Goal: Use online tool/utility: Utilize a website feature to perform a specific function

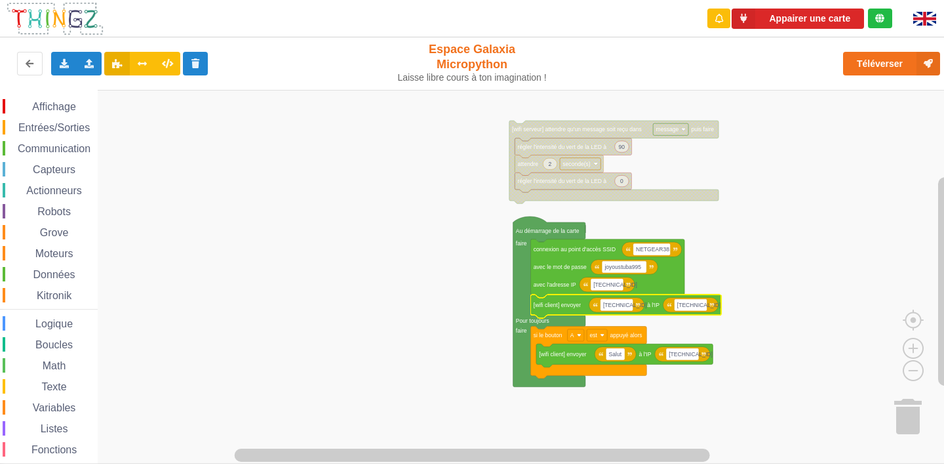
click at [737, 324] on rect "Espace de travail de Blocky" at bounding box center [476, 277] width 953 height 374
click at [706, 307] on rect "Espace de travail de Blocky" at bounding box center [690, 305] width 33 height 12
click at [697, 301] on input "10.0.0.111" at bounding box center [690, 305] width 33 height 12
drag, startPoint x: 697, startPoint y: 303, endPoint x: 742, endPoint y: 320, distance: 48.3
click at [742, 320] on body "Appairer une carte Exporter l'assemblage de blocs Exporter l'assemblage de bloc…" at bounding box center [472, 236] width 944 height 473
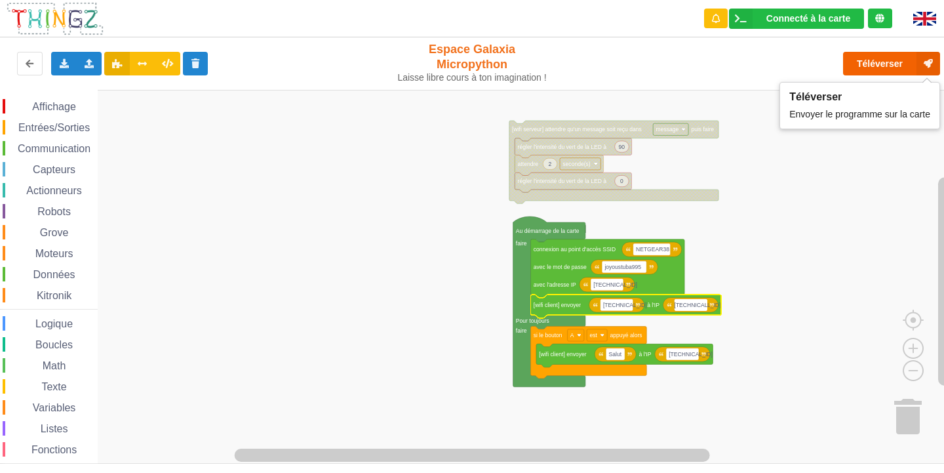
type input "[TECHNICAL_ID]"
click at [884, 70] on button "Téléverser" at bounding box center [891, 64] width 97 height 24
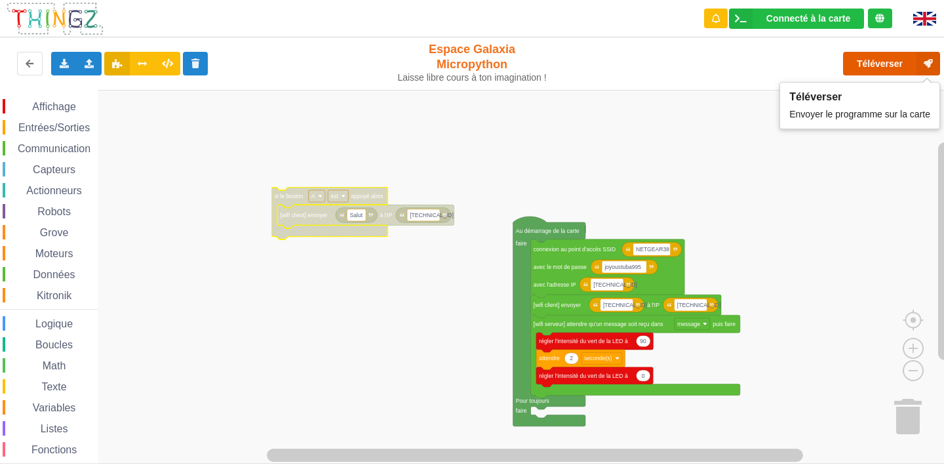
click at [853, 55] on button "Téléverser" at bounding box center [891, 64] width 97 height 24
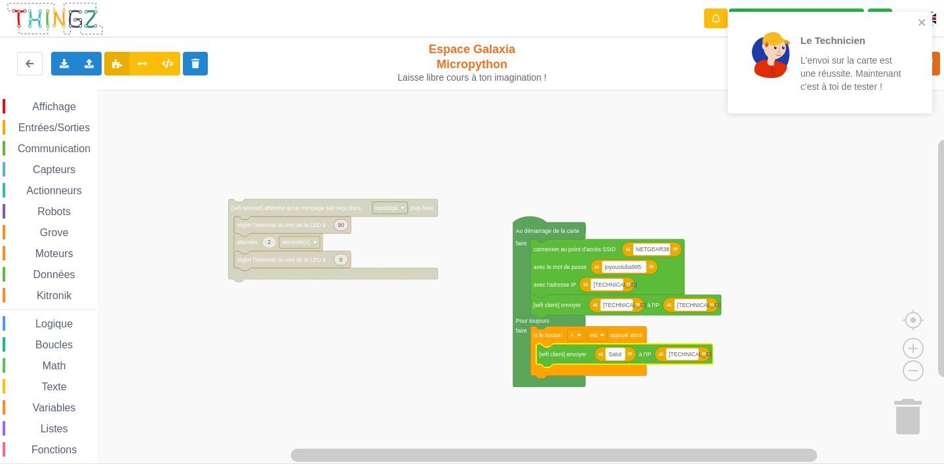
click at [624, 357] on rect "Espace de travail de Blocky" at bounding box center [615, 354] width 19 height 12
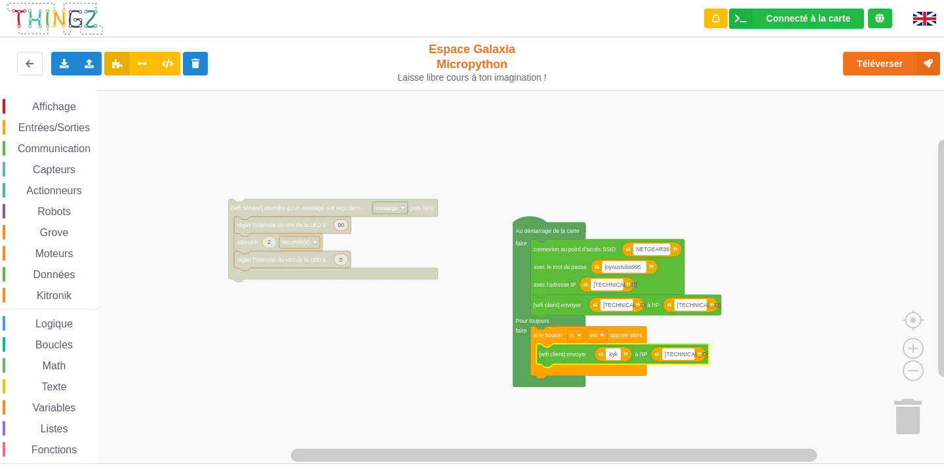
type input "kyky"
click at [694, 353] on rect "Espace de travail de Blocky" at bounding box center [681, 354] width 33 height 12
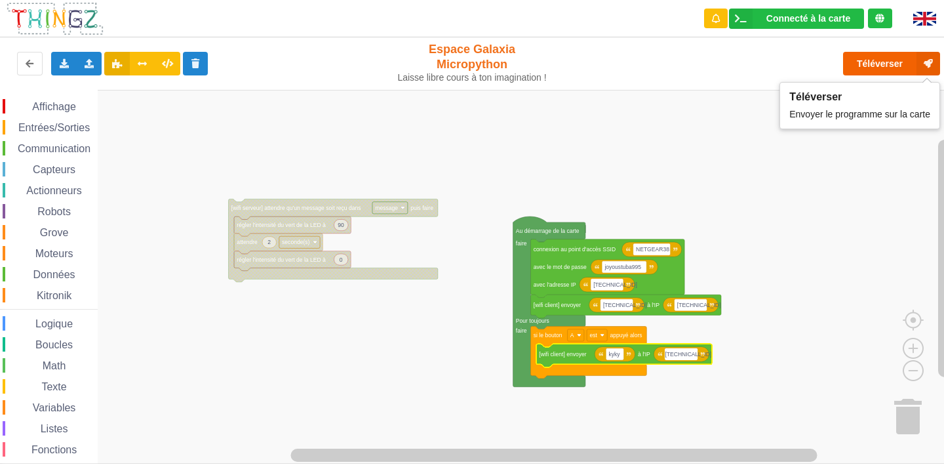
type input "[TECHNICAL_ID]"
click at [865, 58] on button "Téléverser" at bounding box center [891, 64] width 97 height 24
click at [866, 66] on button "Téléverser" at bounding box center [891, 64] width 97 height 24
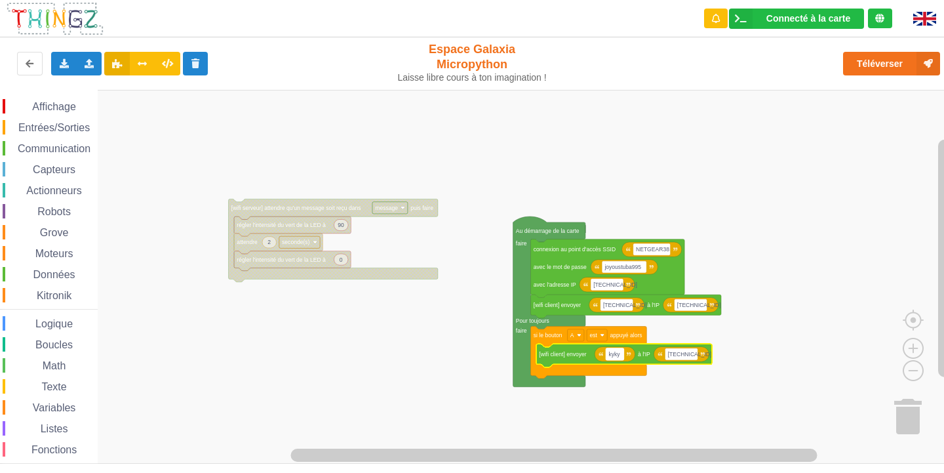
click at [621, 351] on rect "Espace de travail de Blocky" at bounding box center [615, 354] width 18 height 12
click at [622, 355] on input "kyky" at bounding box center [615, 354] width 18 height 12
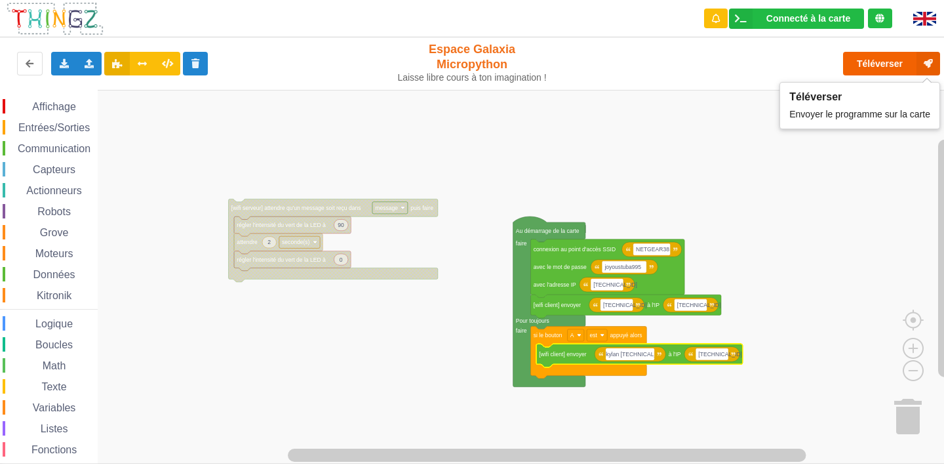
type input "kylan [TECHNICAL_ID]"
click at [881, 66] on button "Téléverser" at bounding box center [891, 64] width 97 height 24
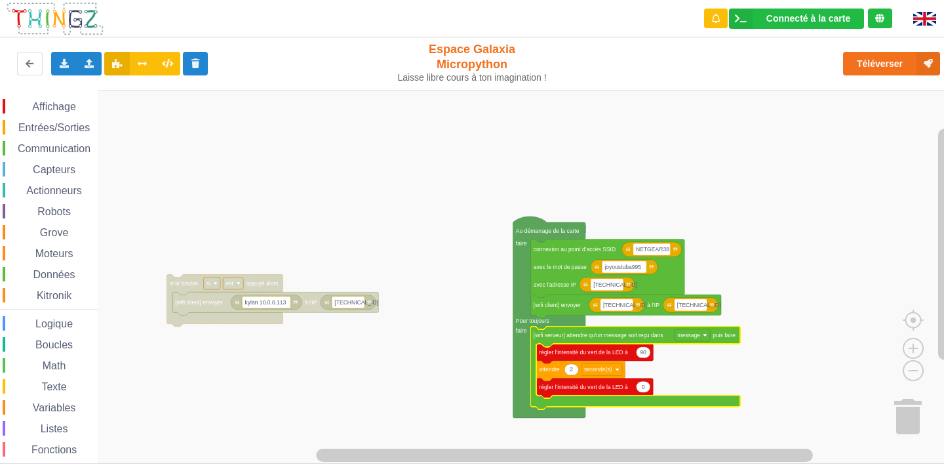
click at [41, 155] on div "Communication" at bounding box center [50, 148] width 95 height 14
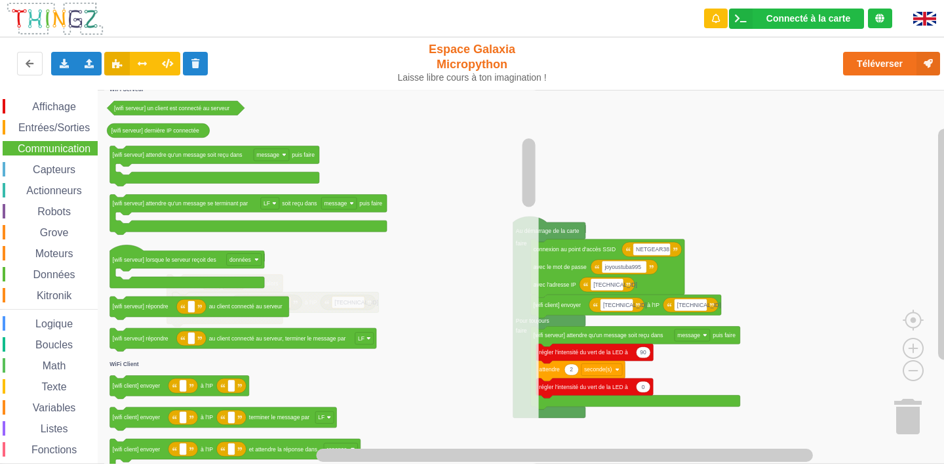
click at [280, 403] on icon "Espace de travail de Blocky" at bounding box center [321, 277] width 434 height 374
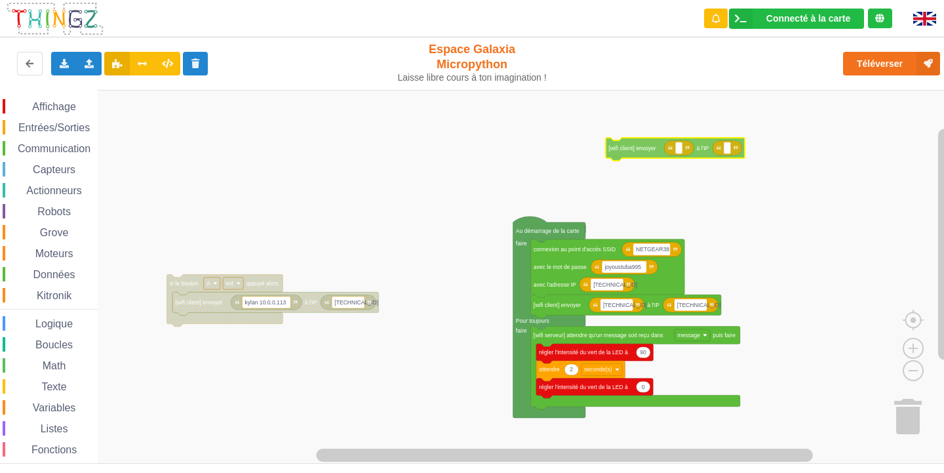
click at [665, 151] on div "Affichage Entrées/Sorties Communication Capteurs Actionneurs Robots Grove Moteu…" at bounding box center [476, 277] width 953 height 374
click at [50, 147] on span "Communication" at bounding box center [54, 148] width 77 height 11
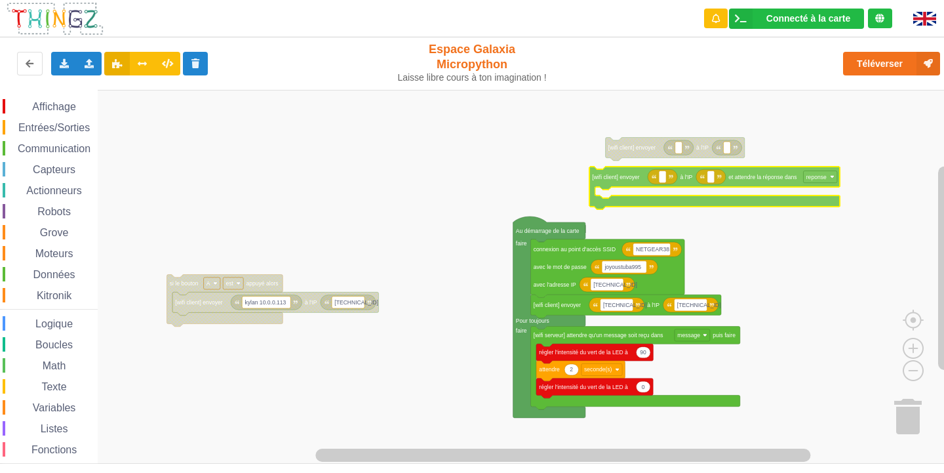
click at [632, 189] on div "Affichage Entrées/Sorties Communication Capteurs Actionneurs Robots Grove Moteu…" at bounding box center [476, 277] width 953 height 374
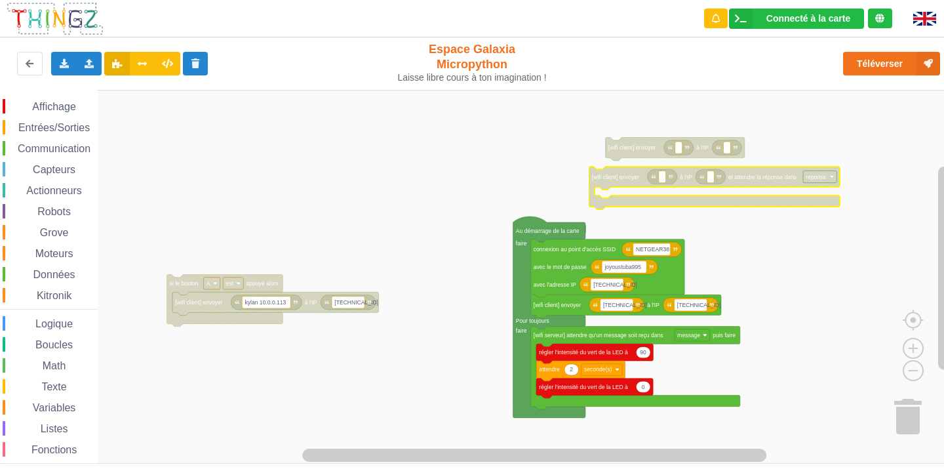
click at [52, 102] on span "Affichage" at bounding box center [53, 106] width 47 height 11
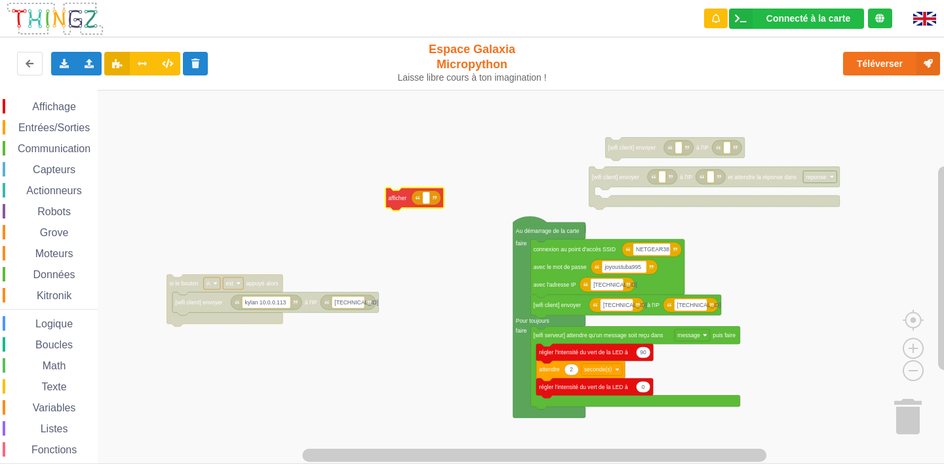
click at [408, 195] on div "Affichage Entrées/Sorties Communication Capteurs Actionneurs Robots Grove Moteu…" at bounding box center [476, 277] width 953 height 374
click at [432, 190] on rect "Espace de travail de Blocky" at bounding box center [435, 193] width 7 height 12
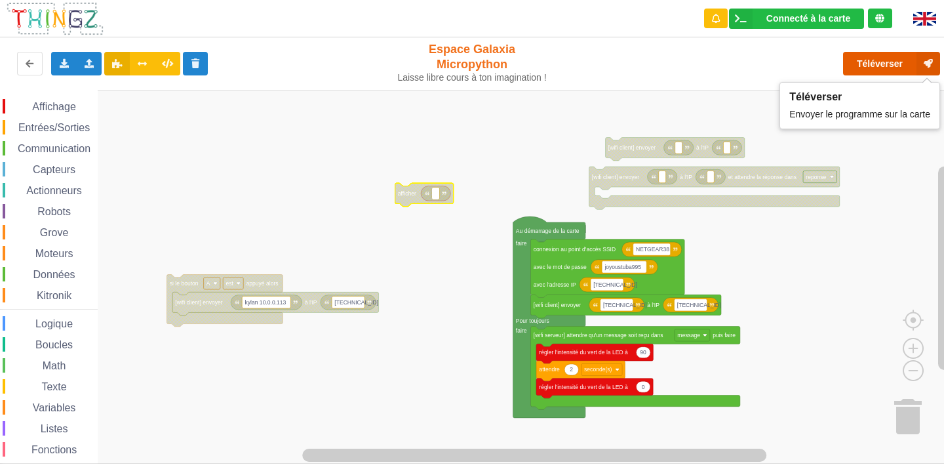
click at [874, 53] on button "Téléverser" at bounding box center [891, 64] width 97 height 24
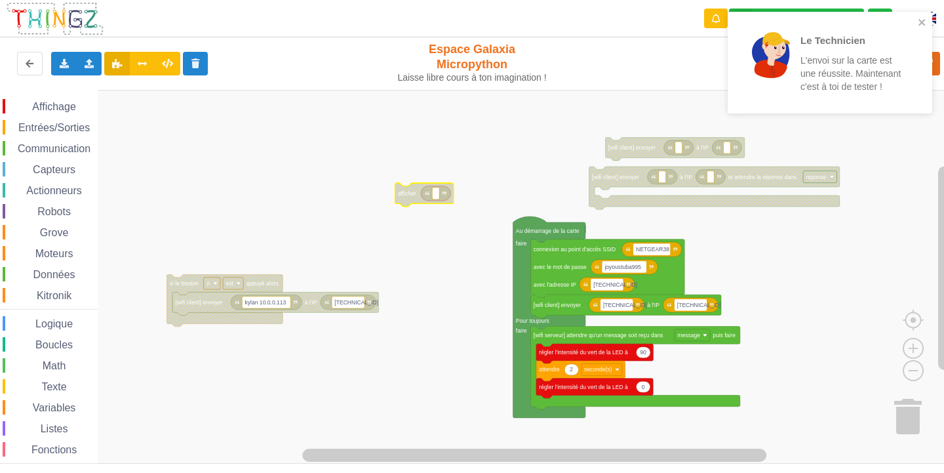
click at [26, 99] on div "Affichage" at bounding box center [50, 106] width 95 height 14
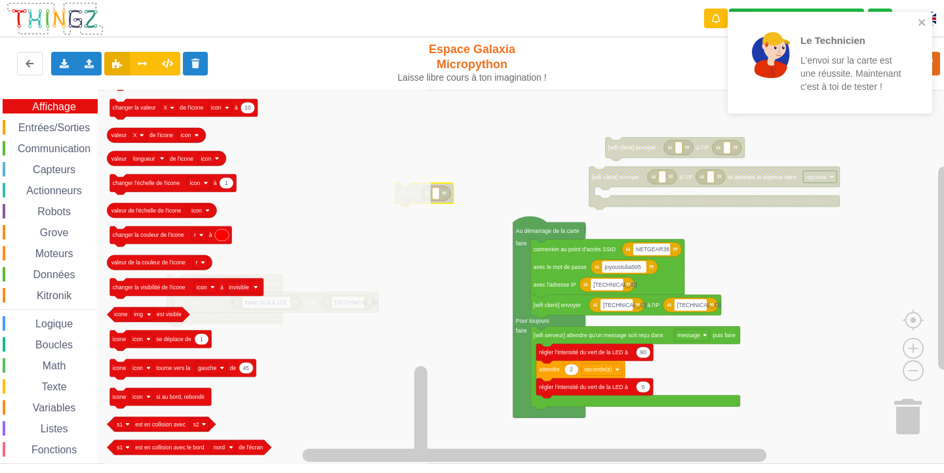
click at [45, 126] on span "Entrées/Sorties" at bounding box center [53, 127] width 75 height 11
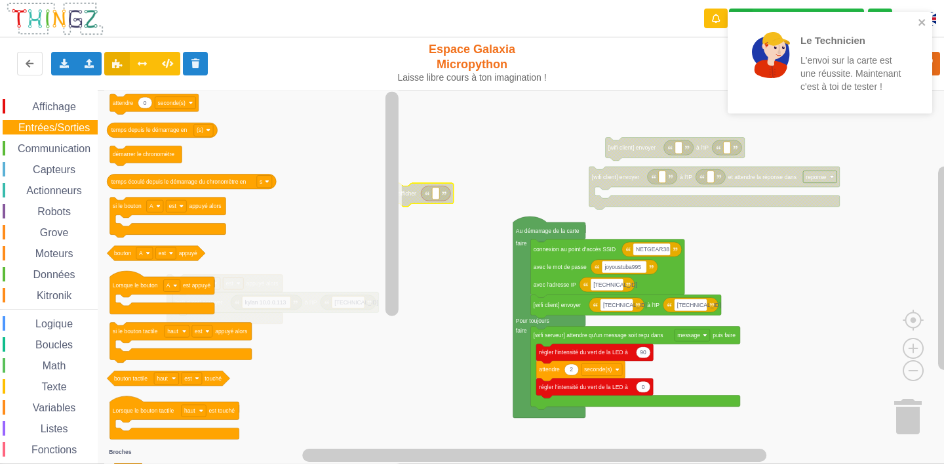
click at [54, 377] on div "Affichage Entrées/Sorties Communication Capteurs Actionneurs Robots Grove Moteu…" at bounding box center [49, 295] width 98 height 393
click at [51, 377] on div "Affichage Entrées/Sorties Communication Capteurs Actionneurs Robots Grove Moteu…" at bounding box center [49, 295] width 98 height 393
click at [35, 105] on span "Affichage" at bounding box center [53, 106] width 47 height 11
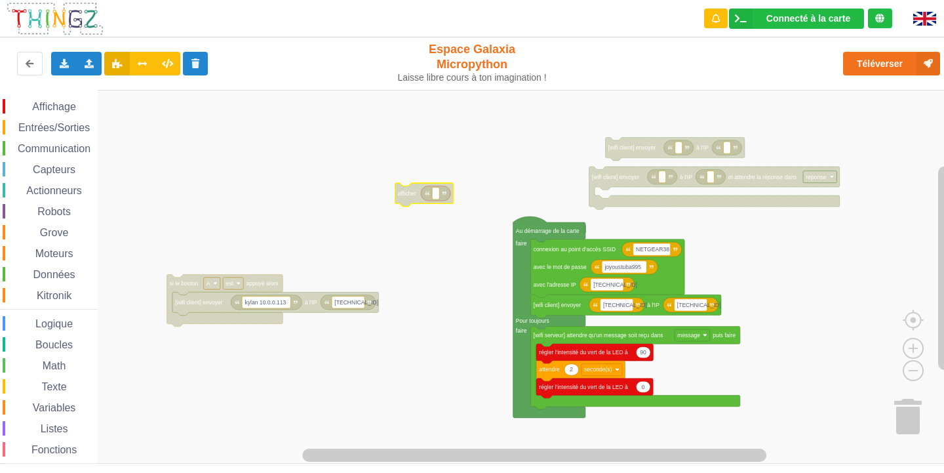
click at [509, 142] on rect "Espace de travail de Blocky" at bounding box center [476, 277] width 953 height 374
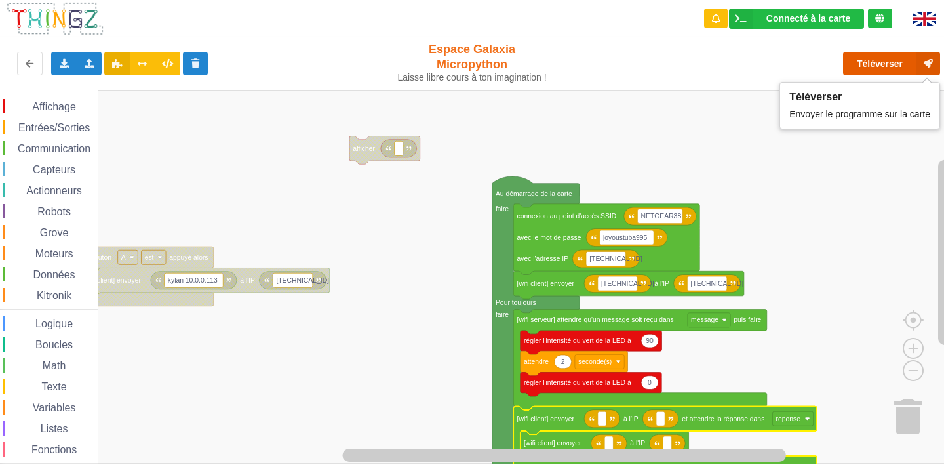
click at [866, 68] on button "Téléverser" at bounding box center [891, 64] width 97 height 24
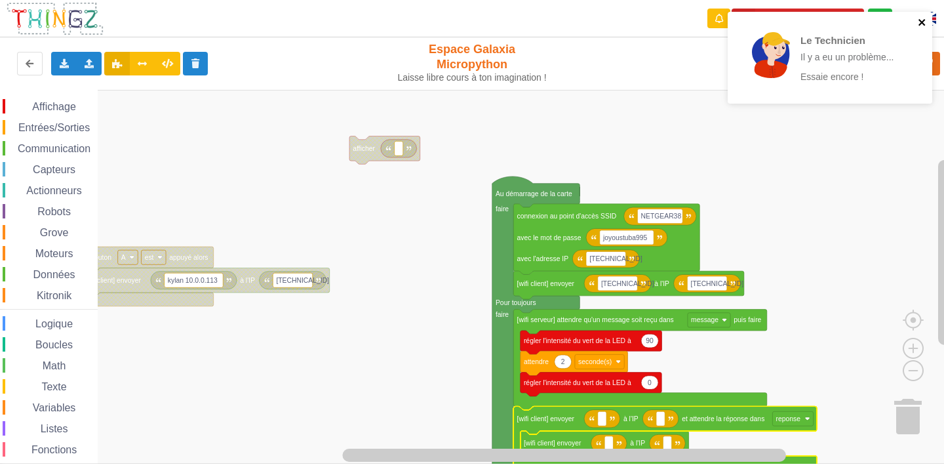
click at [923, 24] on icon "close" at bounding box center [921, 22] width 7 height 7
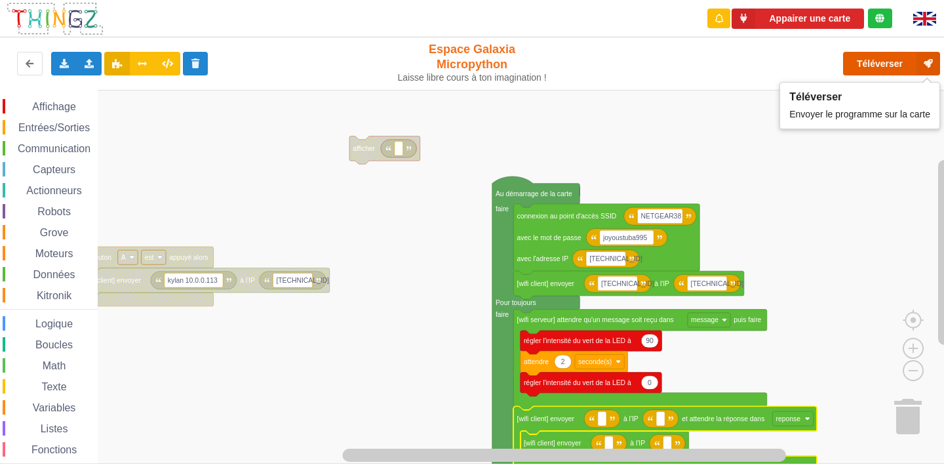
click at [903, 75] on button "Téléverser" at bounding box center [891, 64] width 97 height 24
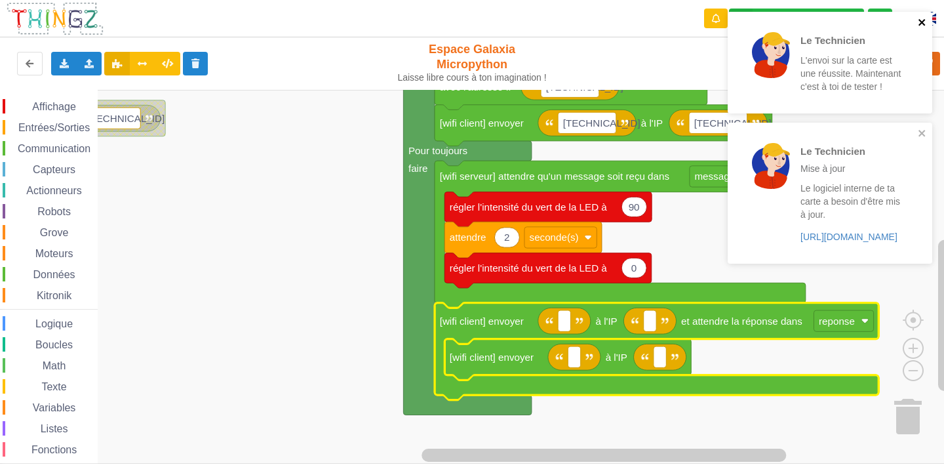
click at [925, 26] on icon "close" at bounding box center [921, 22] width 9 height 10
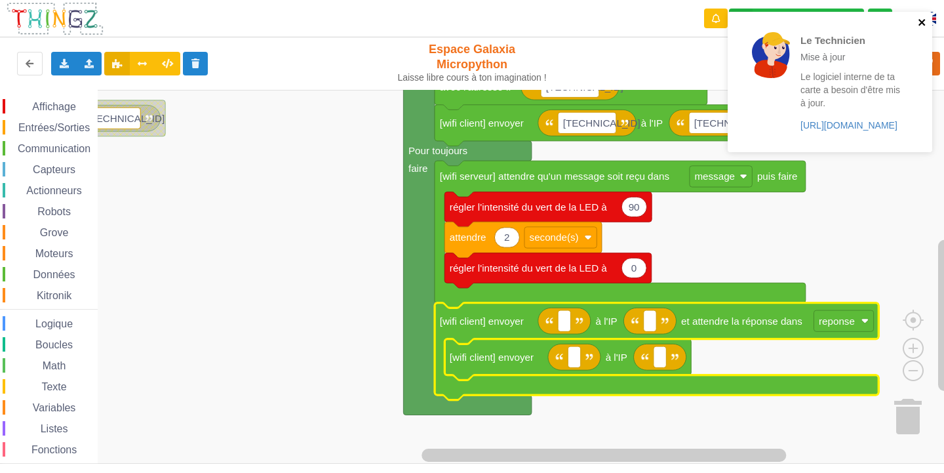
click at [923, 26] on icon "close" at bounding box center [921, 22] width 9 height 10
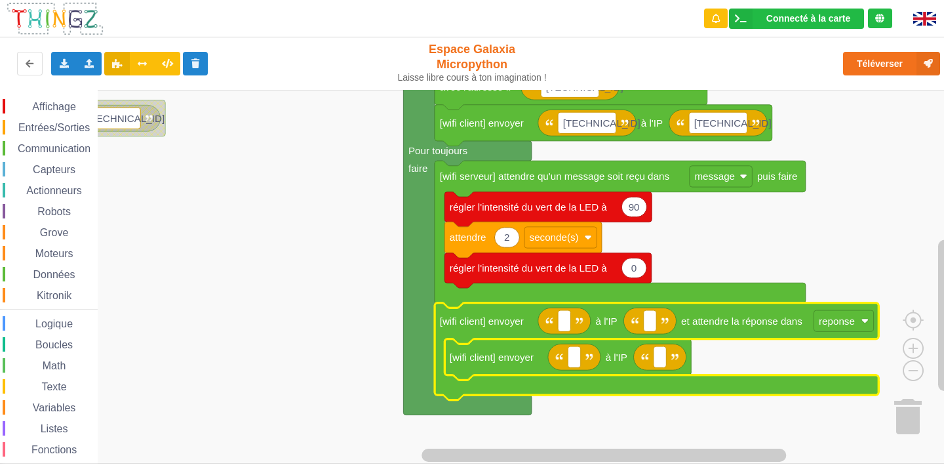
click at [67, 133] on div "Entrées/Sorties" at bounding box center [50, 127] width 95 height 14
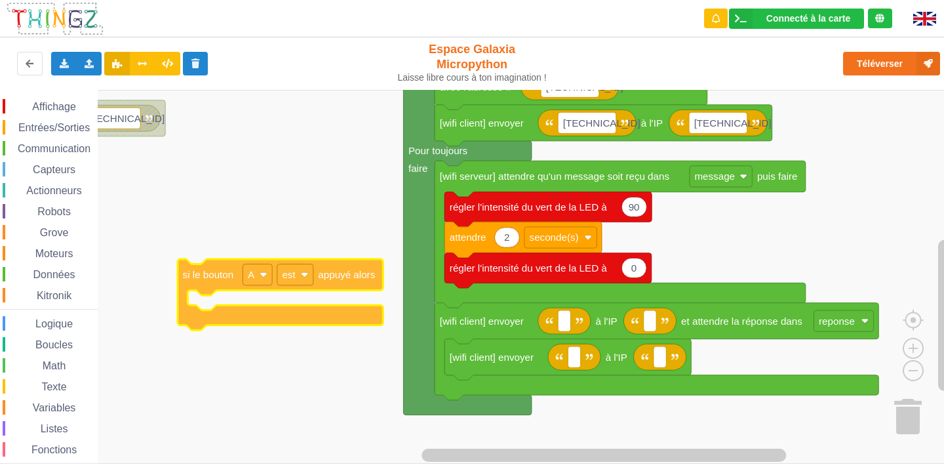
click at [201, 273] on div "Affichage Entrées/Sorties Communication Capteurs Actionneurs Robots Grove Moteu…" at bounding box center [476, 277] width 953 height 374
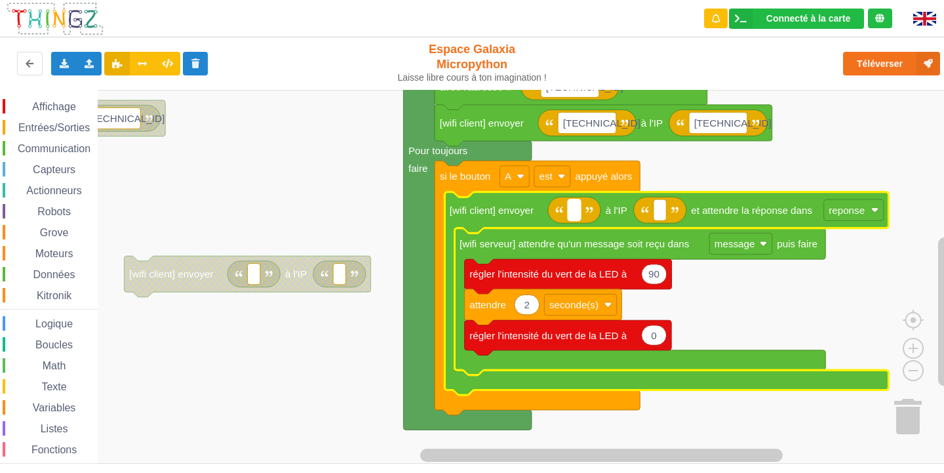
click at [580, 216] on rect "Espace de travail de Blocky" at bounding box center [574, 209] width 12 height 21
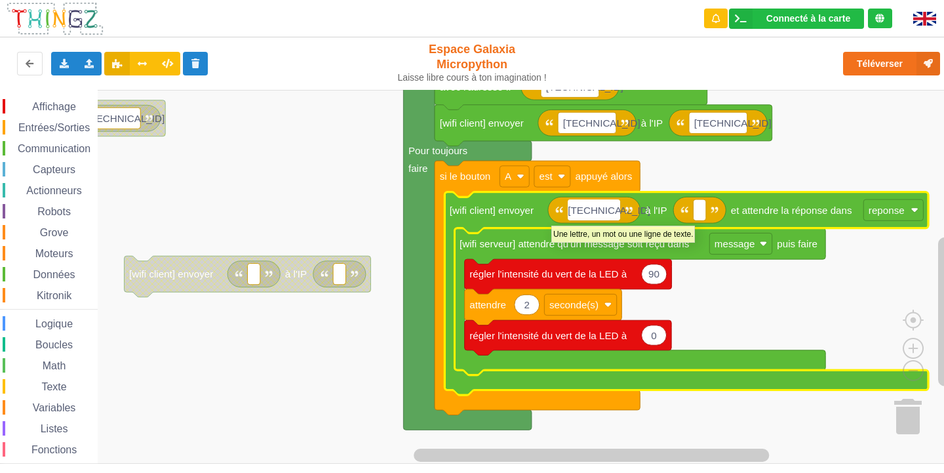
type input "10.0.0.101"
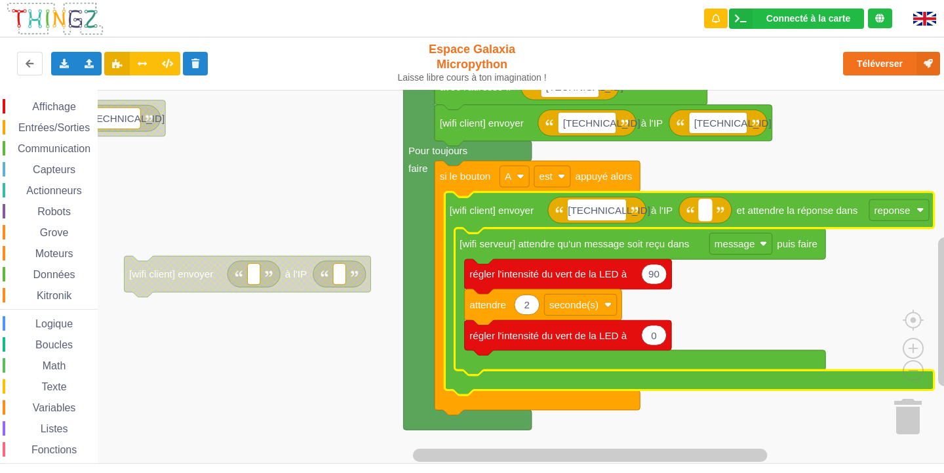
click at [710, 212] on rect "Espace de travail de Blocky" at bounding box center [705, 209] width 12 height 21
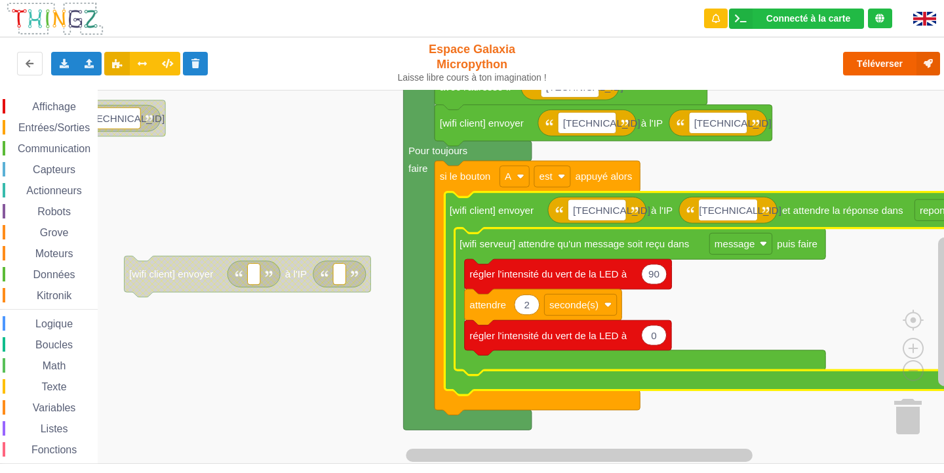
type input "[TECHNICAL_ID]"
click at [859, 52] on button "Téléverser" at bounding box center [891, 64] width 97 height 24
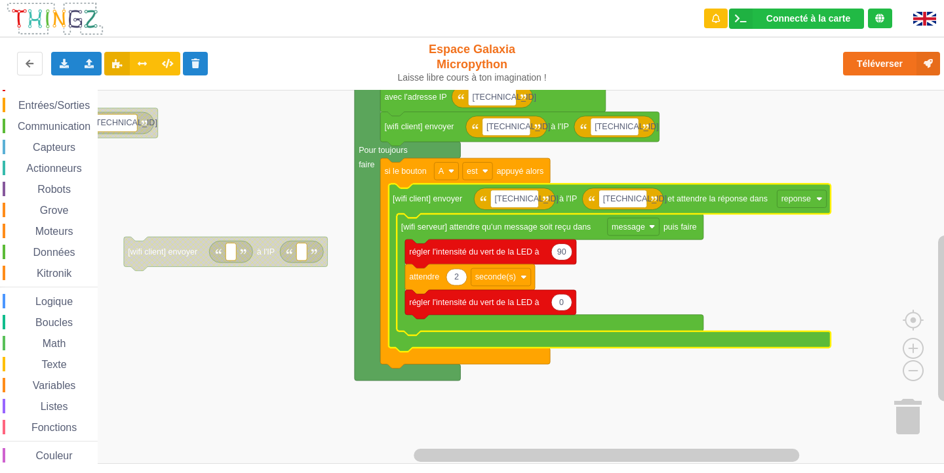
scroll to position [34, 0]
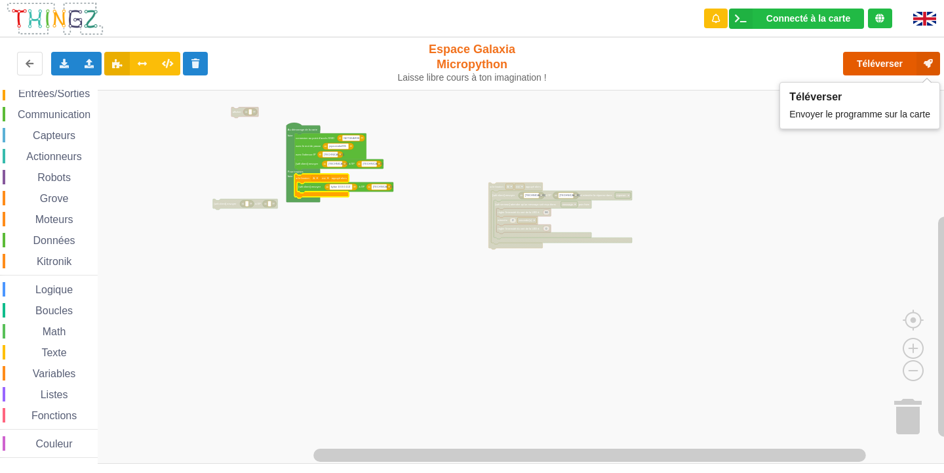
click at [870, 63] on button "Téléverser" at bounding box center [891, 64] width 97 height 24
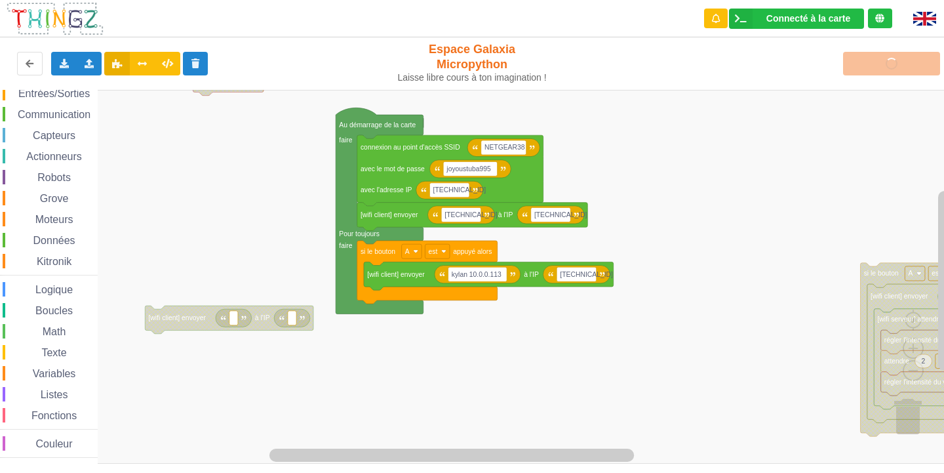
click at [573, 322] on div "Affichage Entrées/Sorties Communication Capteurs Actionneurs Robots Grove Moteu…" at bounding box center [476, 277] width 953 height 374
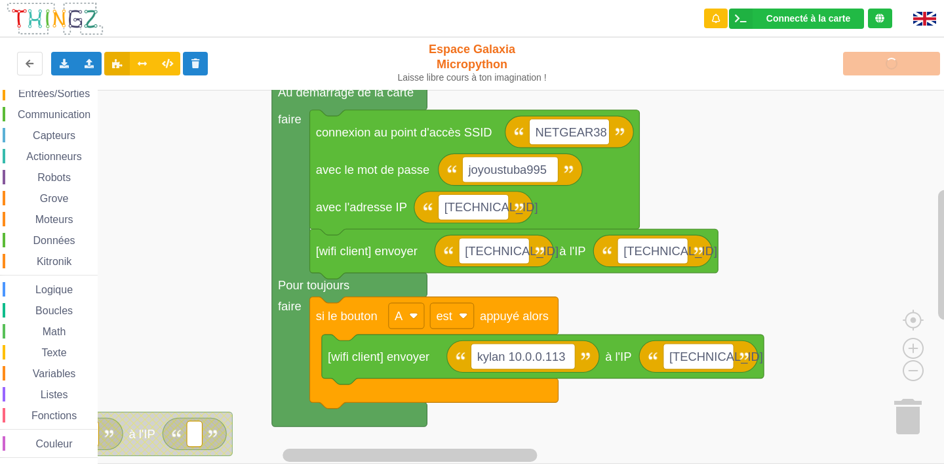
click at [416, 450] on div "Affichage Entrées/Sorties Communication Capteurs Actionneurs Robots Grove Moteu…" at bounding box center [476, 277] width 953 height 374
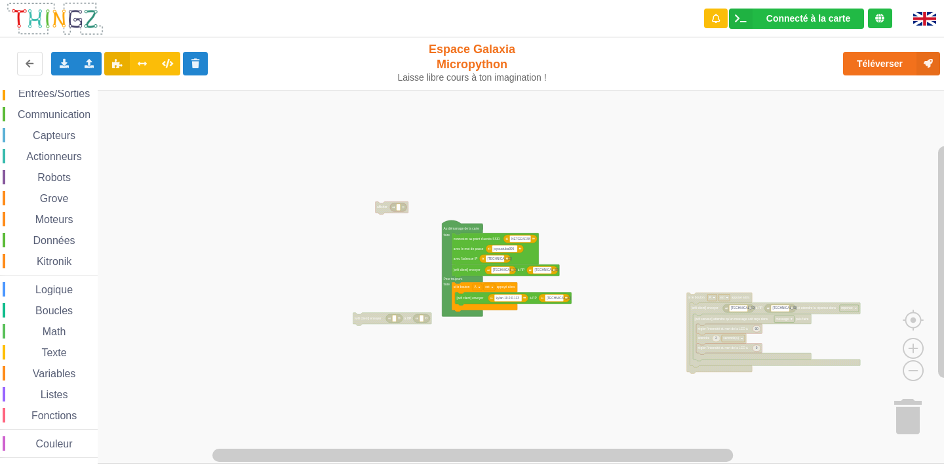
click at [395, 218] on div "Affichage Entrées/Sorties Communication Capteurs Actionneurs Robots Grove Moteu…" at bounding box center [476, 277] width 953 height 374
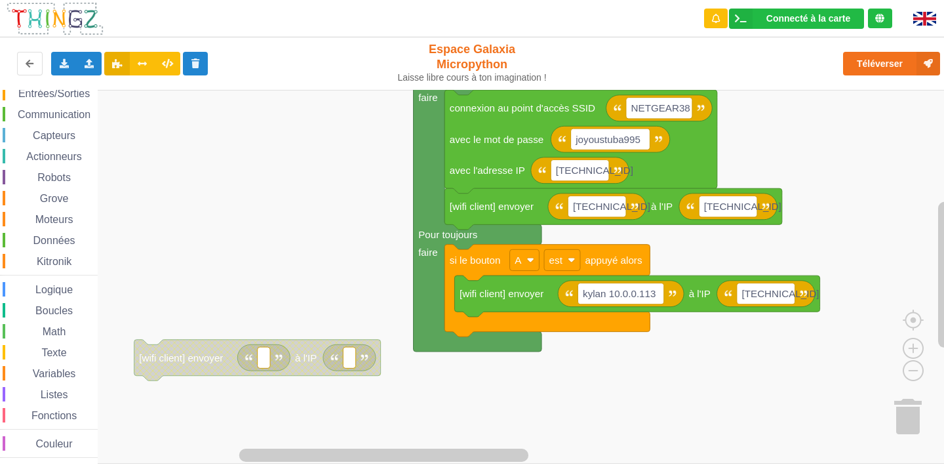
click at [279, 269] on div "Affichage Entrées/Sorties Communication Capteurs Actionneurs Robots Grove Moteu…" at bounding box center [476, 277] width 953 height 374
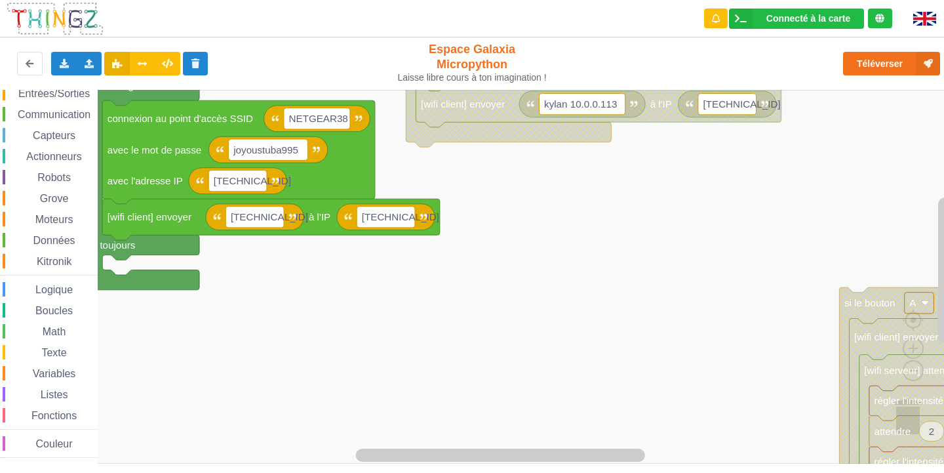
click at [355, 343] on div "Affichage Entrées/Sorties Communication Capteurs Actionneurs Robots Grove Moteu…" at bounding box center [476, 277] width 953 height 374
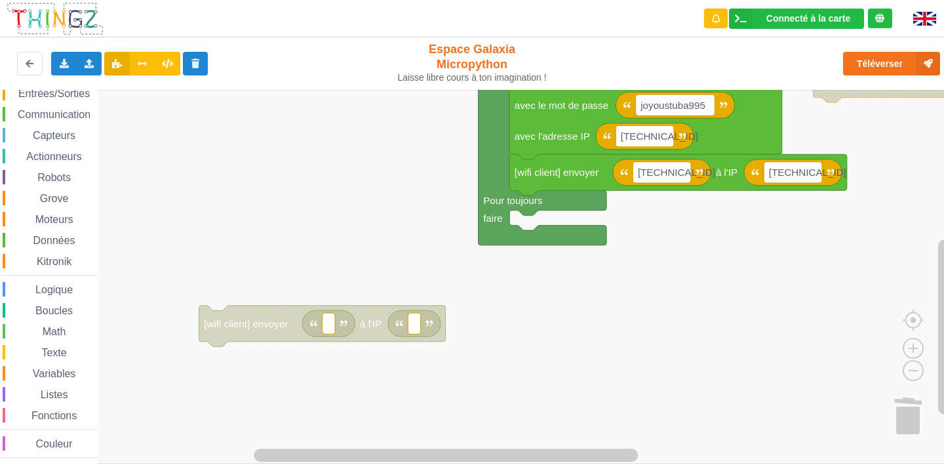
click at [784, 269] on div "Affichage Entrées/Sorties Communication Capteurs Actionneurs Robots Grove Moteu…" at bounding box center [476, 277] width 953 height 374
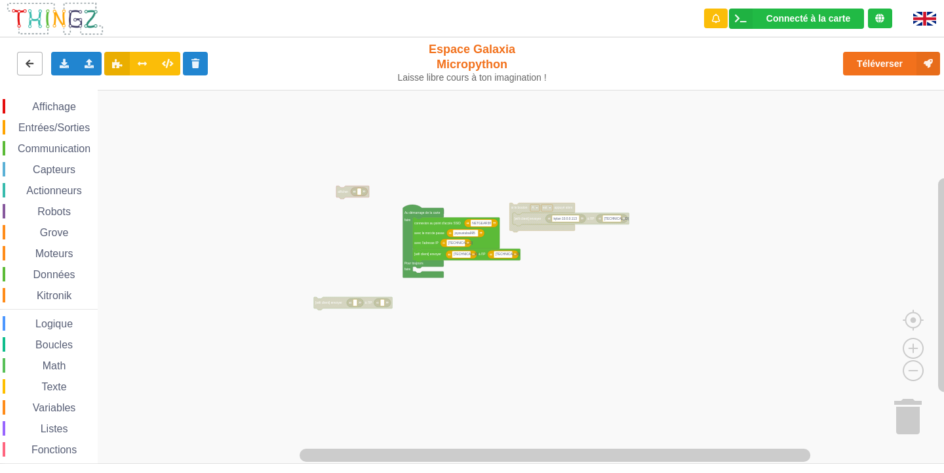
click at [26, 62] on icon at bounding box center [29, 63] width 11 height 8
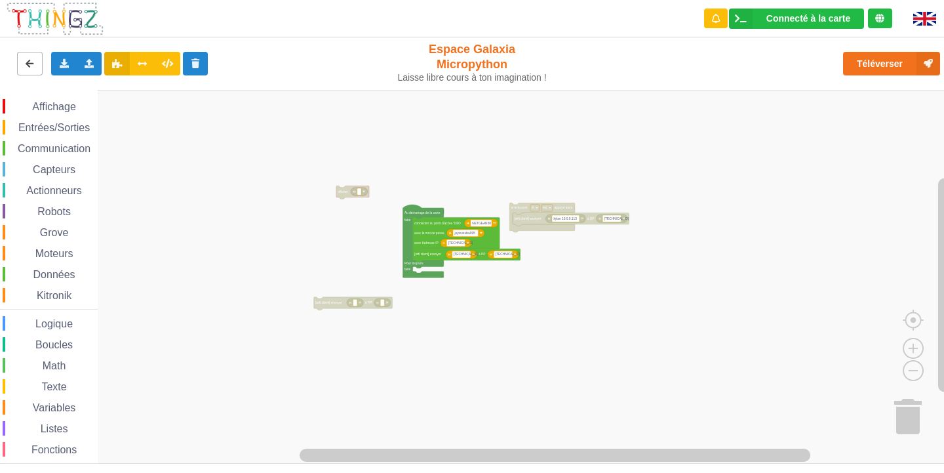
click at [26, 62] on icon at bounding box center [29, 63] width 11 height 8
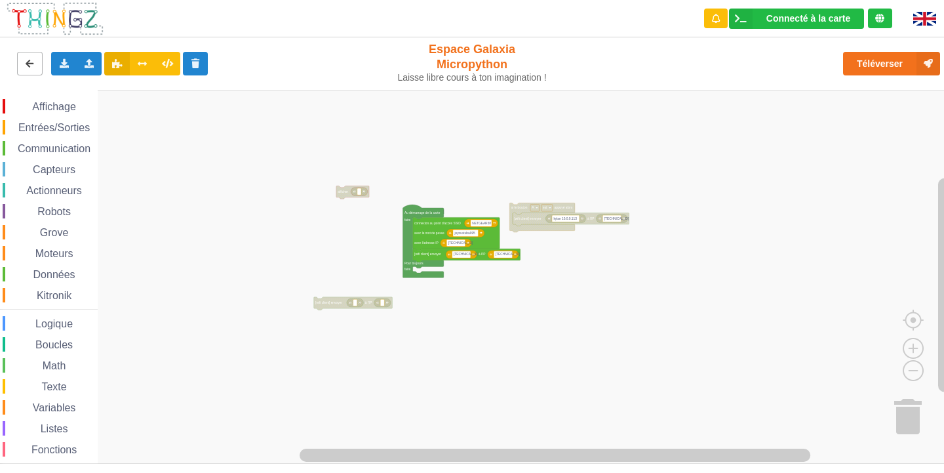
click at [26, 62] on icon at bounding box center [29, 63] width 11 height 8
click at [23, 67] on button at bounding box center [30, 64] width 26 height 24
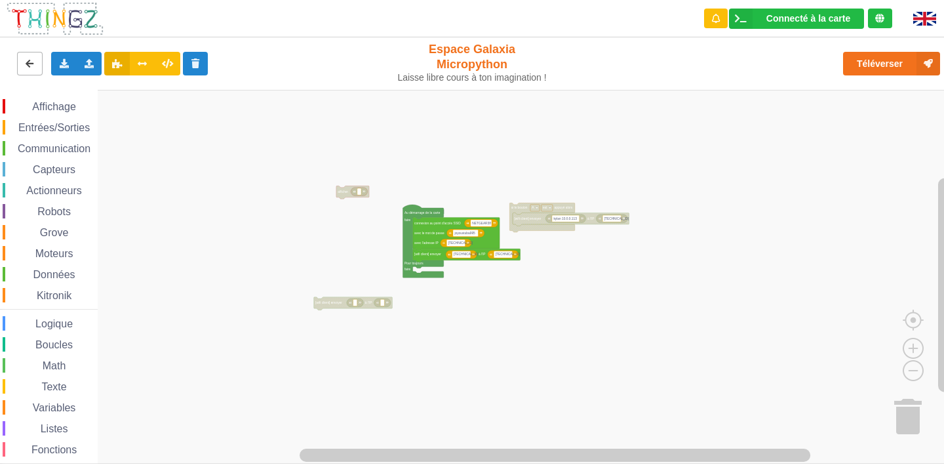
click at [23, 67] on button at bounding box center [30, 64] width 26 height 24
click at [69, 151] on span "Communication" at bounding box center [54, 148] width 77 height 11
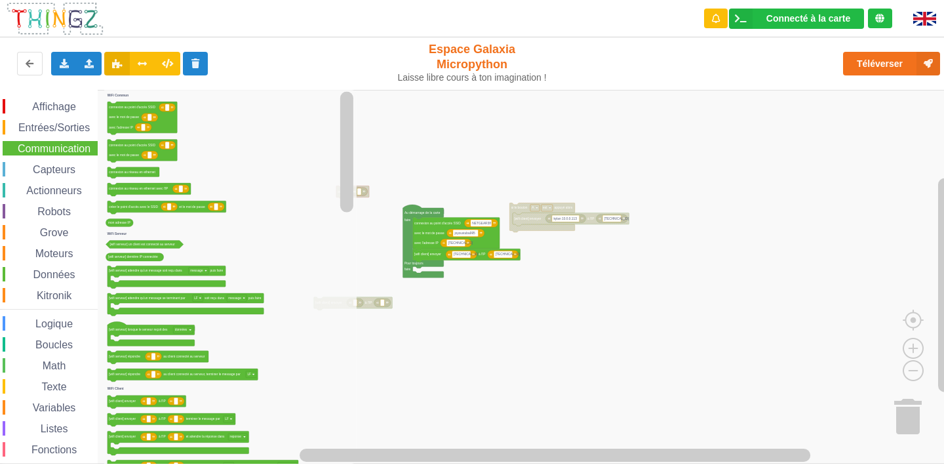
click at [467, 353] on rect "Espace de travail de Blocky" at bounding box center [476, 277] width 953 height 374
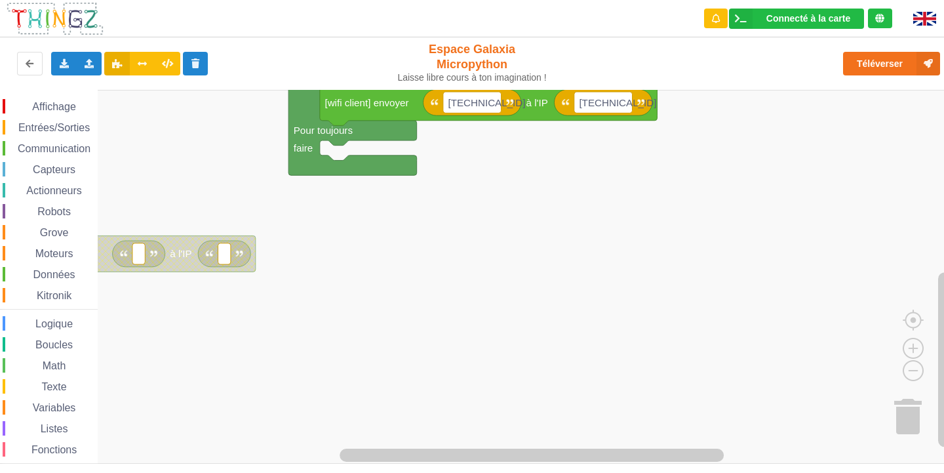
click at [45, 124] on span "Entrées/Sorties" at bounding box center [53, 127] width 75 height 11
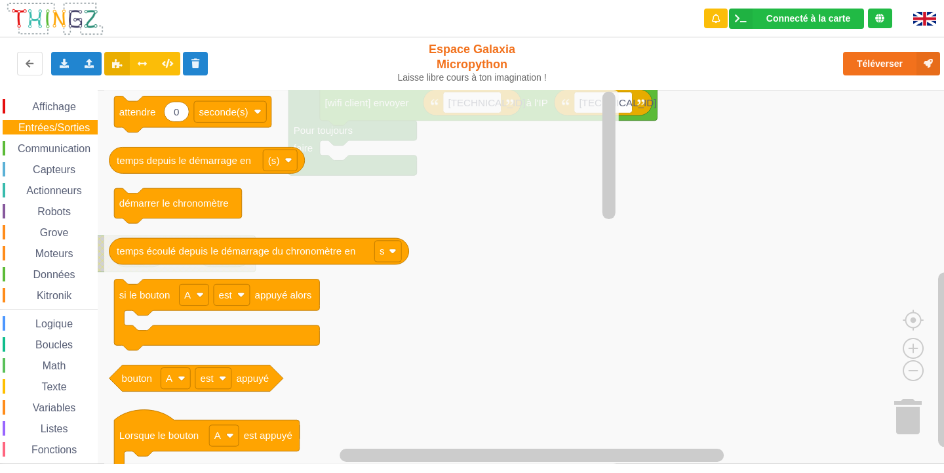
click at [67, 145] on span "Communication" at bounding box center [54, 148] width 77 height 11
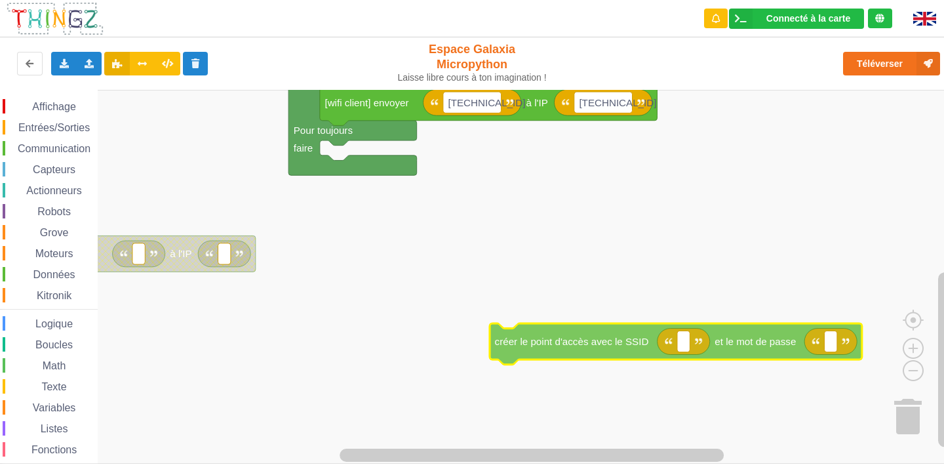
click at [593, 334] on div "Affichage Entrées/Sorties Communication Capteurs Actionneurs Robots Grove Moteu…" at bounding box center [476, 277] width 953 height 374
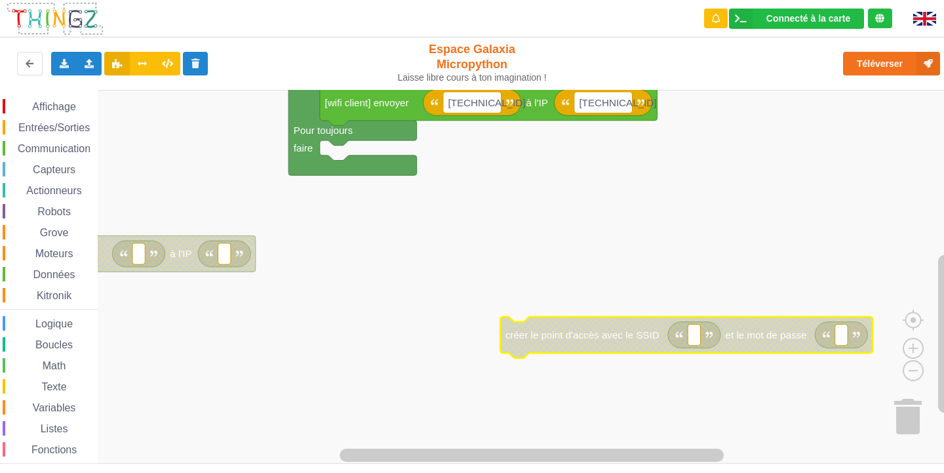
click at [42, 142] on div "Communication" at bounding box center [50, 148] width 95 height 14
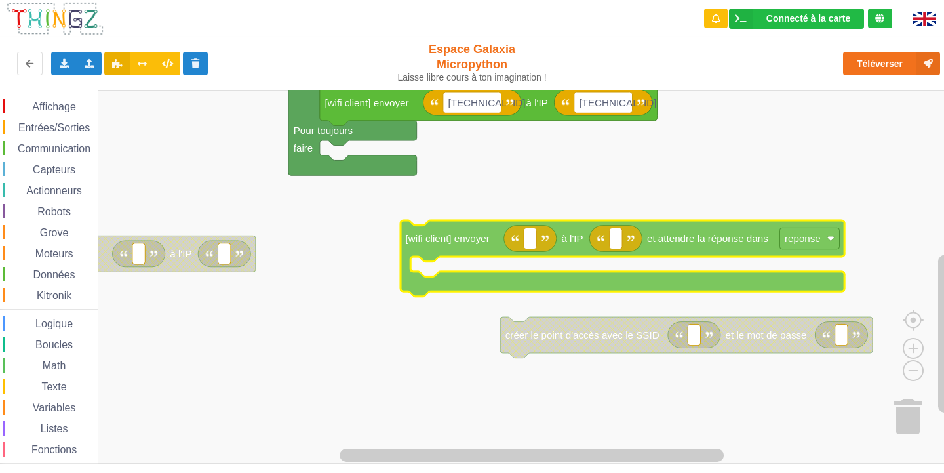
click at [478, 240] on div "Affichage Entrées/Sorties Communication Capteurs Actionneurs Robots Grove Moteu…" at bounding box center [476, 277] width 953 height 374
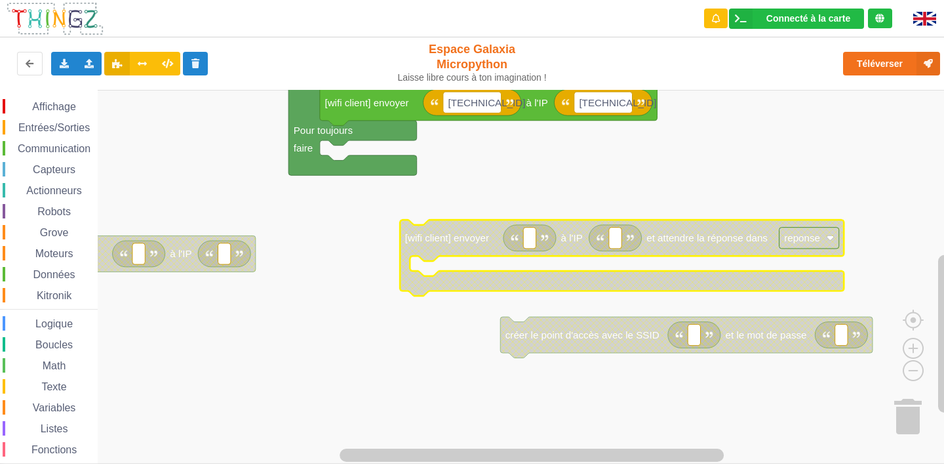
click at [86, 408] on div "Variables" at bounding box center [50, 407] width 95 height 14
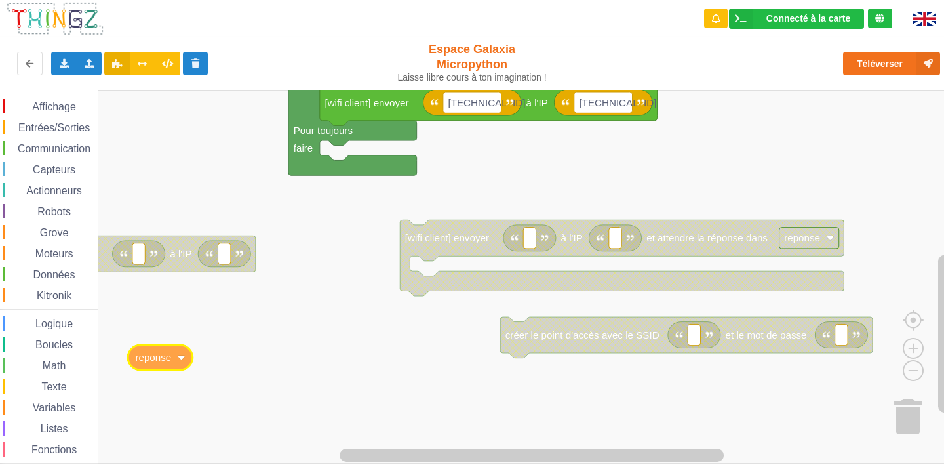
click at [267, 372] on div "Affichage Entrées/Sorties Communication Capteurs Actionneurs Robots Grove Moteu…" at bounding box center [476, 277] width 953 height 374
click at [37, 50] on div "Exporter l'assemblage de blocs Exporter l'assemblage de blocs au format Python …" at bounding box center [189, 64] width 388 height 42
click at [31, 67] on icon at bounding box center [29, 63] width 11 height 8
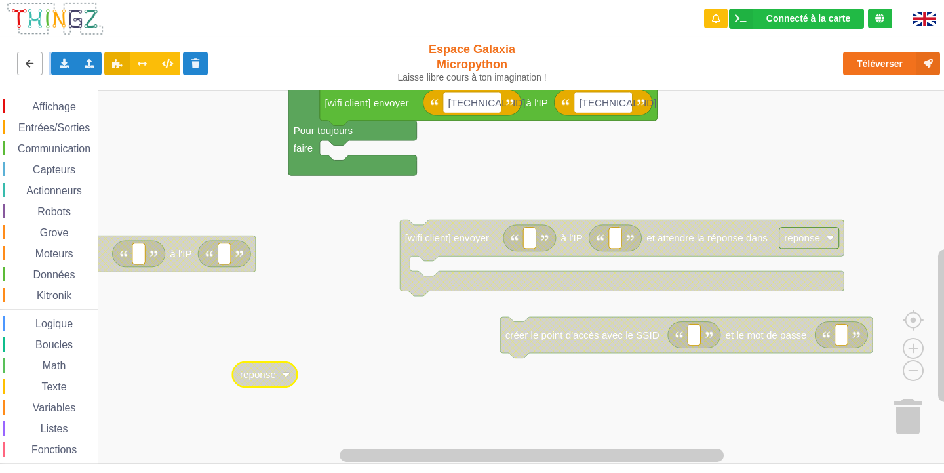
click at [31, 67] on icon at bounding box center [29, 63] width 11 height 8
click at [30, 67] on icon at bounding box center [29, 63] width 11 height 8
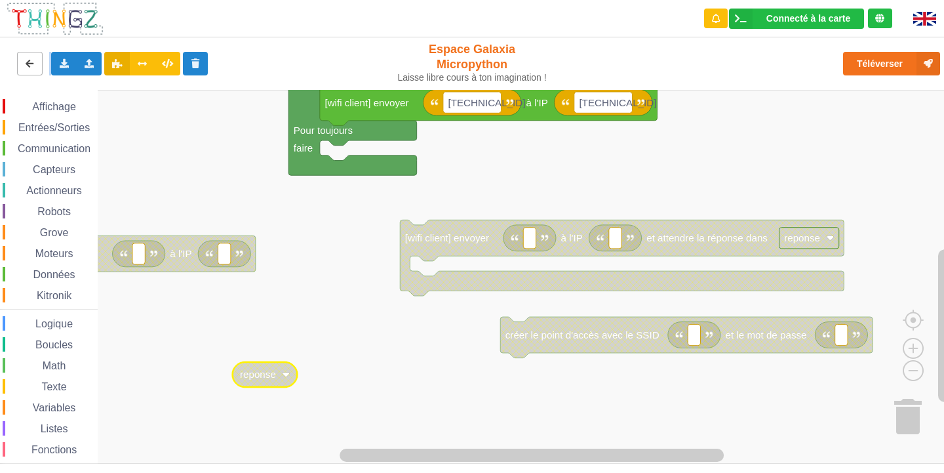
click at [30, 67] on icon at bounding box center [29, 63] width 11 height 8
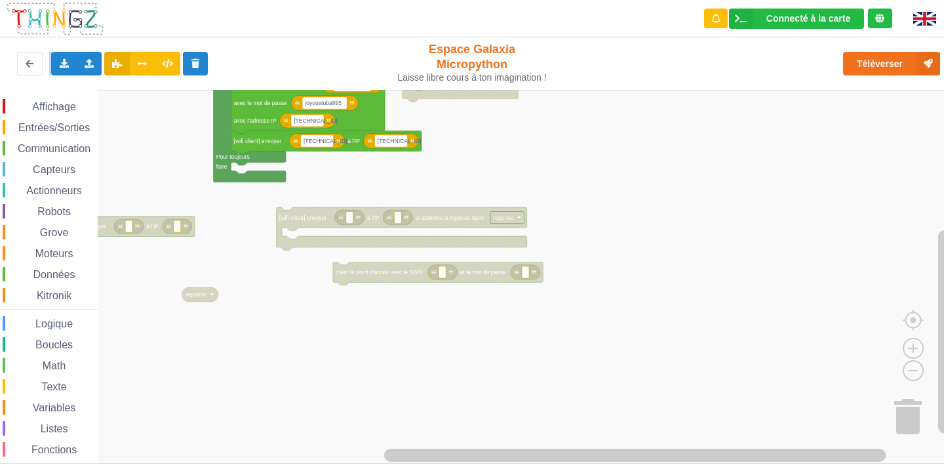
click at [321, 228] on div "Affichage Entrées/Sorties Communication Capteurs Actionneurs Robots Grove Moteu…" at bounding box center [476, 277] width 953 height 374
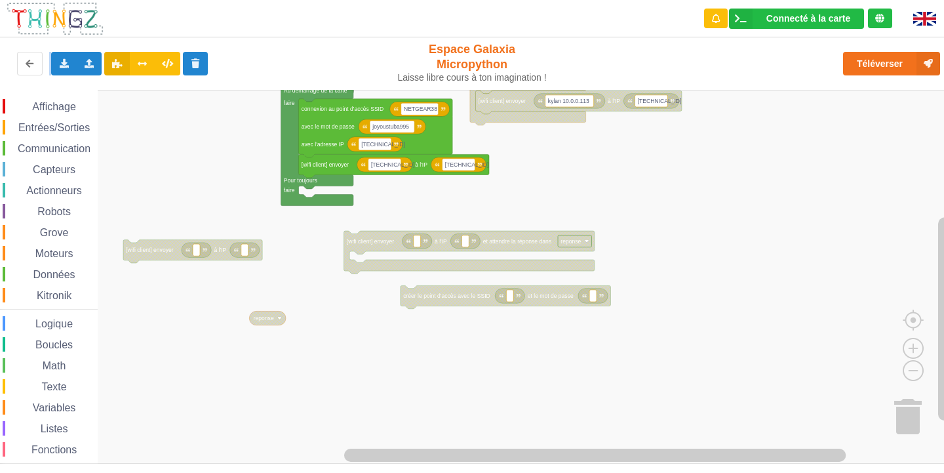
click at [359, 227] on div "Affichage Entrées/Sorties Communication Capteurs Actionneurs Robots Grove Moteu…" at bounding box center [476, 277] width 953 height 374
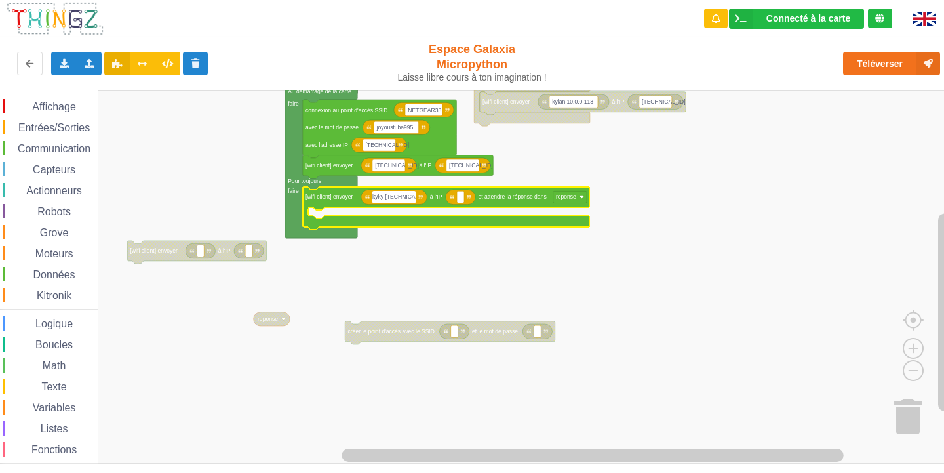
type input "kyky [TECHNICAL_ID]"
click at [465, 204] on icon "Espace de travail de Blocky" at bounding box center [463, 196] width 29 height 15
click at [467, 199] on rect "Espace de travail de Blocky" at bounding box center [463, 197] width 7 height 12
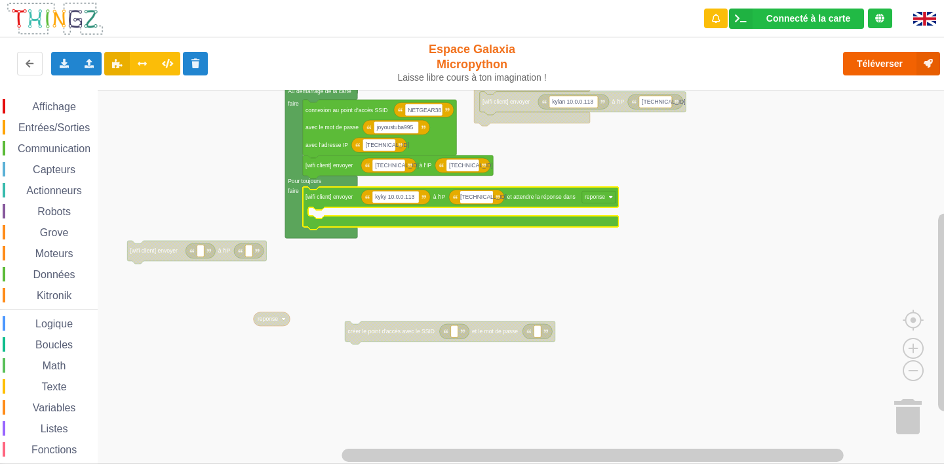
type input "[TECHNICAL_ID]"
click at [887, 64] on button "Téléverser" at bounding box center [891, 64] width 97 height 24
click at [611, 193] on rect "Espace de travail de Blocky" at bounding box center [598, 197] width 33 height 12
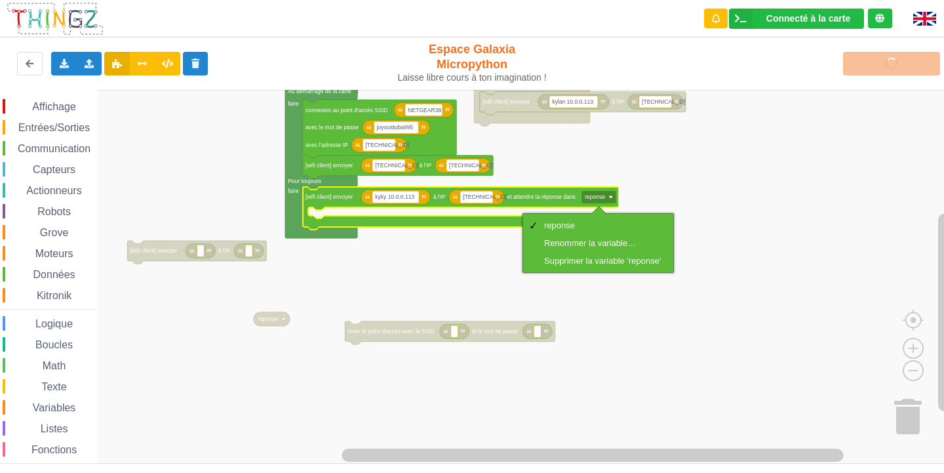
click at [752, 181] on rect "Espace de travail de Blocky" at bounding box center [476, 277] width 953 height 374
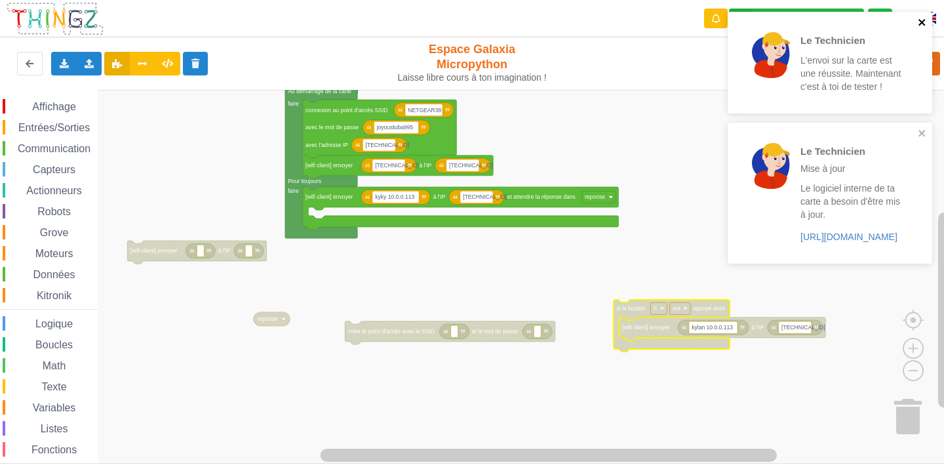
click at [919, 20] on icon "close" at bounding box center [921, 22] width 7 height 7
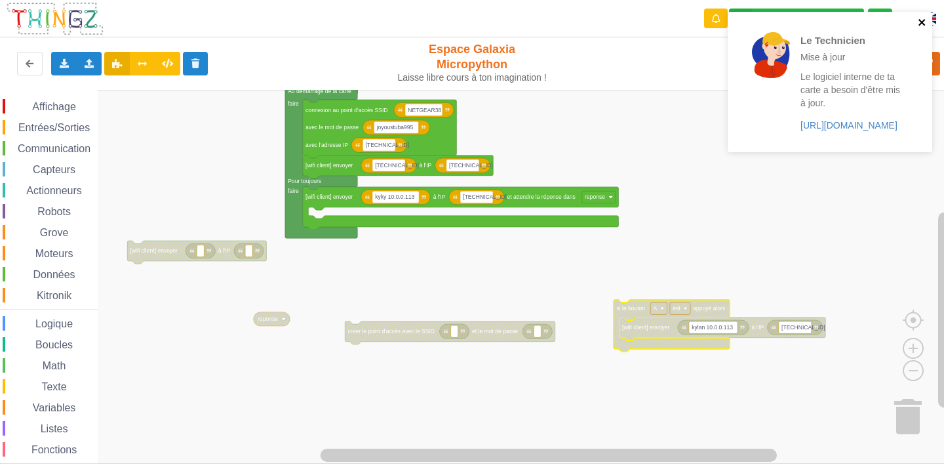
click at [920, 21] on icon "close" at bounding box center [921, 22] width 7 height 7
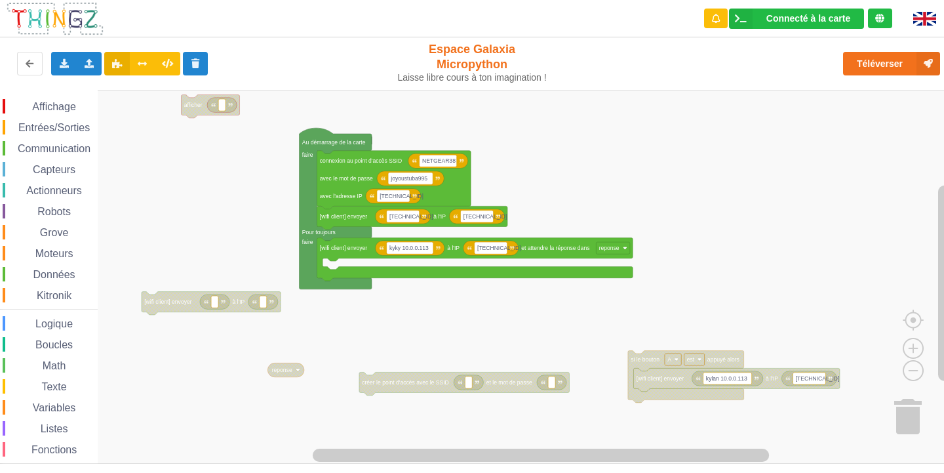
click at [464, 345] on div "Affichage Entrées/Sorties Communication Capteurs Actionneurs Robots Grove Moteu…" at bounding box center [476, 277] width 953 height 374
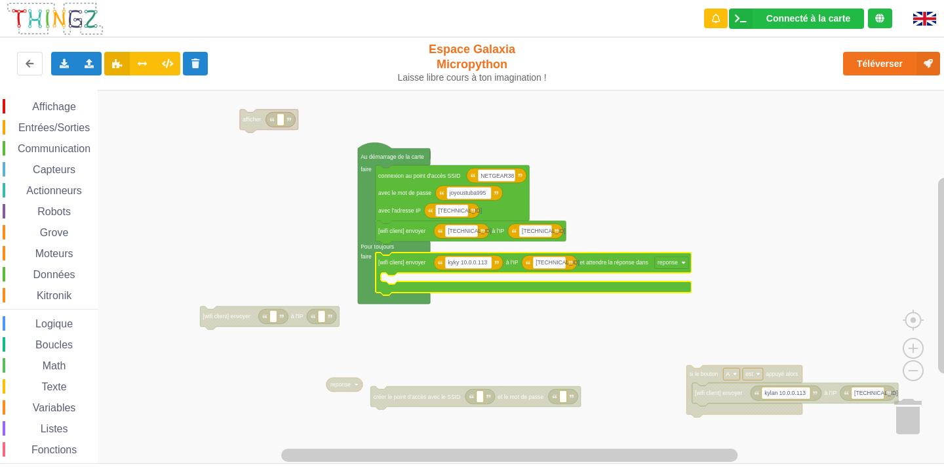
click at [16, 123] on span "Entrées/Sorties" at bounding box center [53, 127] width 75 height 11
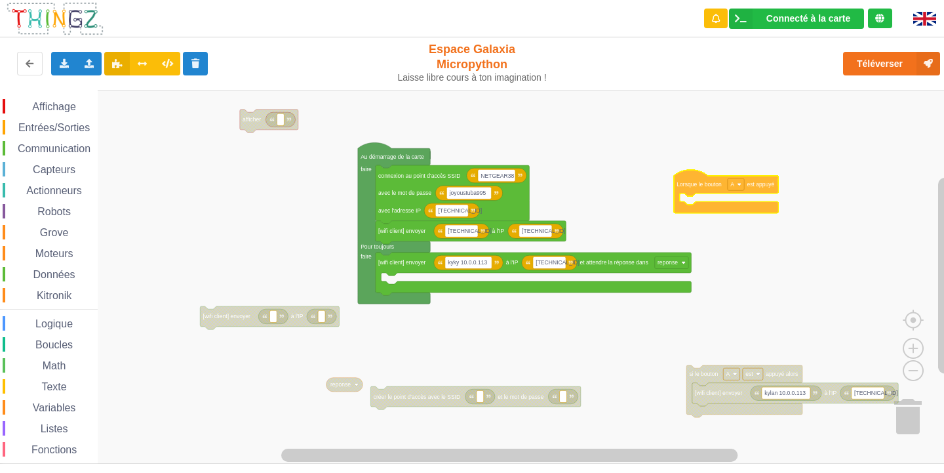
click at [735, 195] on div "Affichage Entrées/Sorties Communication Capteurs Actionneurs Robots Grove Moteu…" at bounding box center [476, 277] width 953 height 374
click at [63, 107] on span "Affichage" at bounding box center [53, 106] width 47 height 11
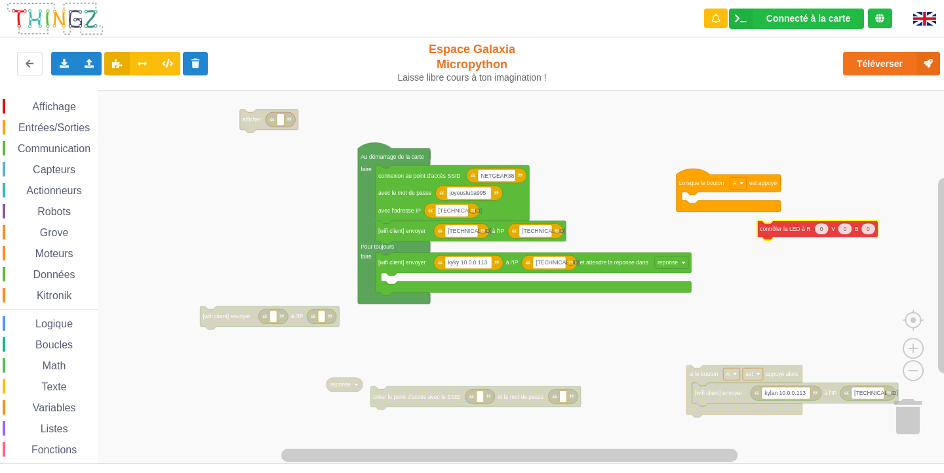
click at [839, 232] on div "Affichage Entrées/Sorties Communication Capteurs Actionneurs Robots Grove Moteu…" at bounding box center [476, 277] width 953 height 374
click at [810, 235] on icon "Espace de travail de Blocky" at bounding box center [823, 228] width 121 height 20
click at [27, 124] on span "Entrées/Sorties" at bounding box center [53, 127] width 75 height 11
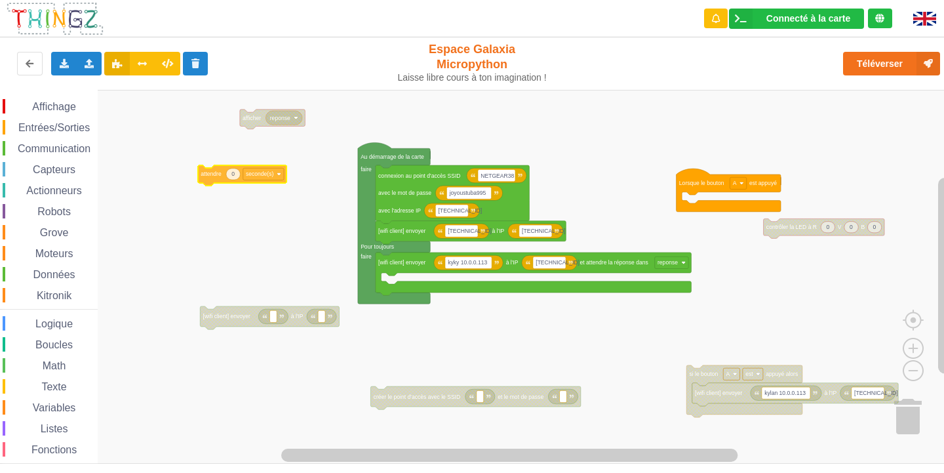
click at [260, 173] on div "Affichage Entrées/Sorties Communication Capteurs Actionneurs Robots Grove Moteu…" at bounding box center [476, 277] width 953 height 374
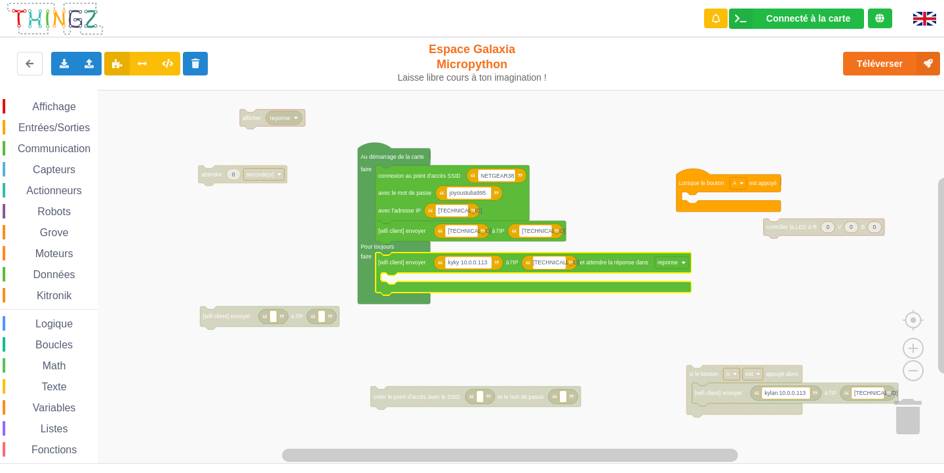
click at [558, 265] on input "[TECHNICAL_ID]" at bounding box center [549, 262] width 33 height 12
type input "[TECHNICAL_ID]"
click at [480, 263] on text "kyky 10.0.0.113" at bounding box center [467, 262] width 39 height 7
click at [482, 263] on input "kyky [TECHNICAL_ID]" at bounding box center [468, 262] width 47 height 12
type input "kyky [TECHNICAL_ID]"
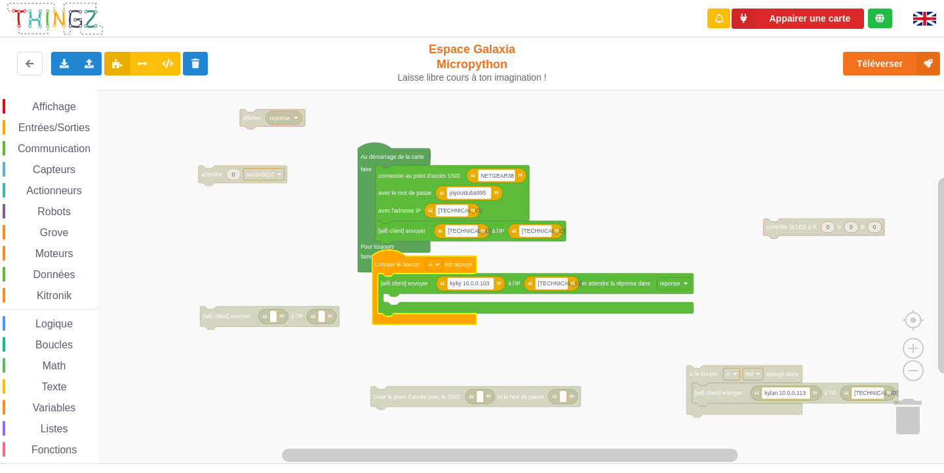
click at [66, 130] on span "Entrées/Sorties" at bounding box center [53, 127] width 75 height 11
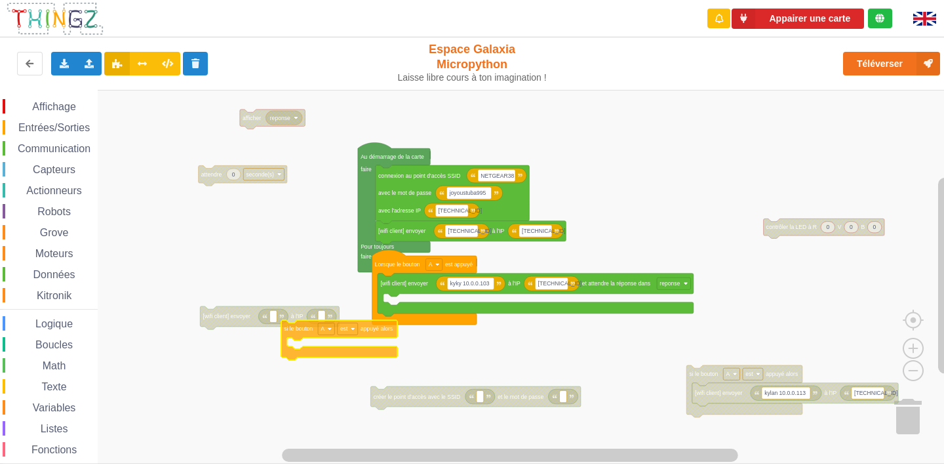
click at [350, 330] on div "Affichage Entrées/Sorties Communication Capteurs Actionneurs Robots Grove Moteu…" at bounding box center [476, 277] width 953 height 374
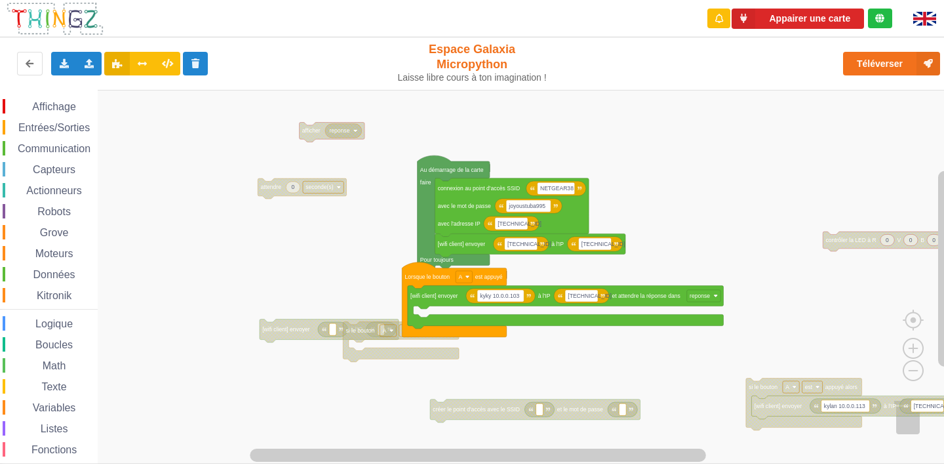
click at [442, 313] on div "Affichage Entrées/Sorties Communication Capteurs Actionneurs Robots Grove Moteu…" at bounding box center [476, 277] width 953 height 374
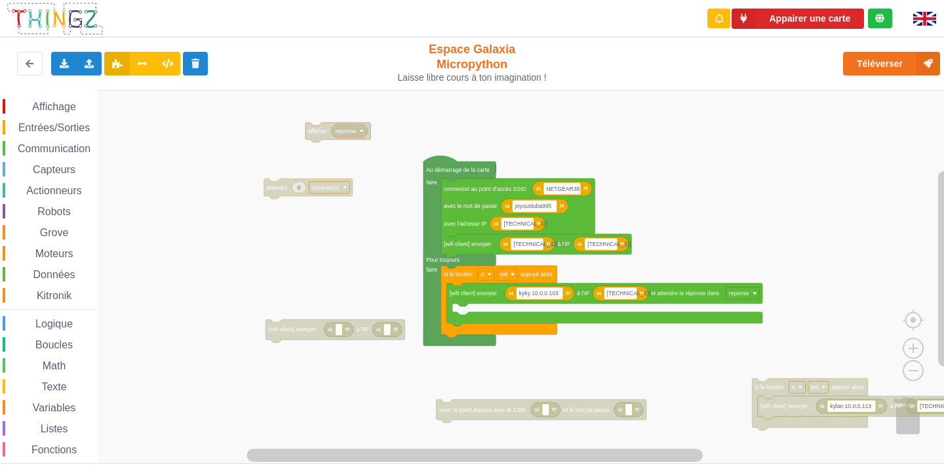
click at [56, 106] on span "Affichage" at bounding box center [53, 106] width 47 height 11
click at [346, 257] on div "Affichage Entrées/Sorties Communication Capteurs Actionneurs Robots Grove Moteu…" at bounding box center [476, 277] width 953 height 374
click at [48, 113] on div "Affichage" at bounding box center [50, 106] width 95 height 14
click at [485, 316] on div "Affichage Entrées/Sorties Communication Capteurs Actionneurs Robots Grove Moteu…" at bounding box center [476, 277] width 953 height 374
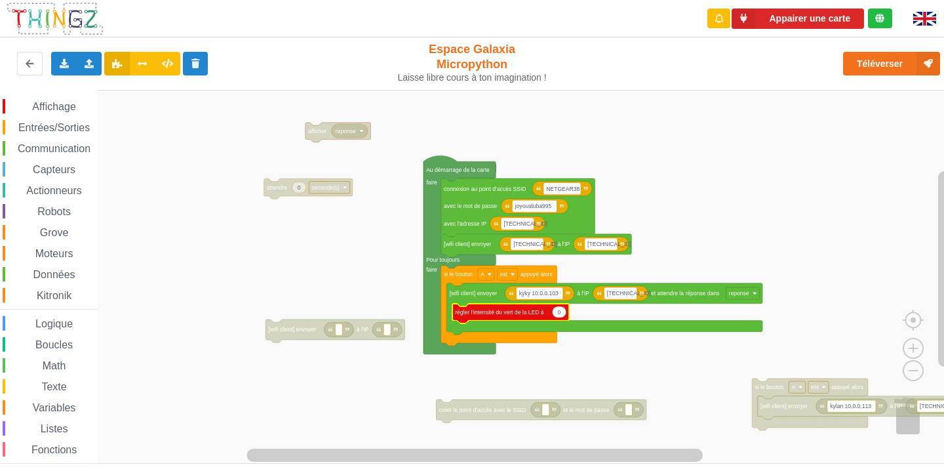
click at [560, 315] on text "0" at bounding box center [559, 312] width 3 height 7
type input "90"
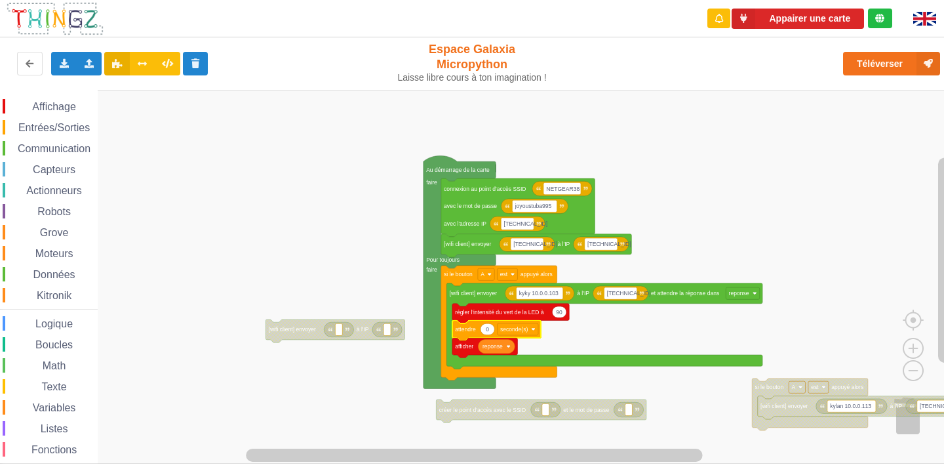
click at [492, 334] on icon "Espace de travail de Blocky" at bounding box center [487, 328] width 14 height 11
type input "3"
click at [77, 126] on span "Entrées/Sorties" at bounding box center [53, 127] width 75 height 11
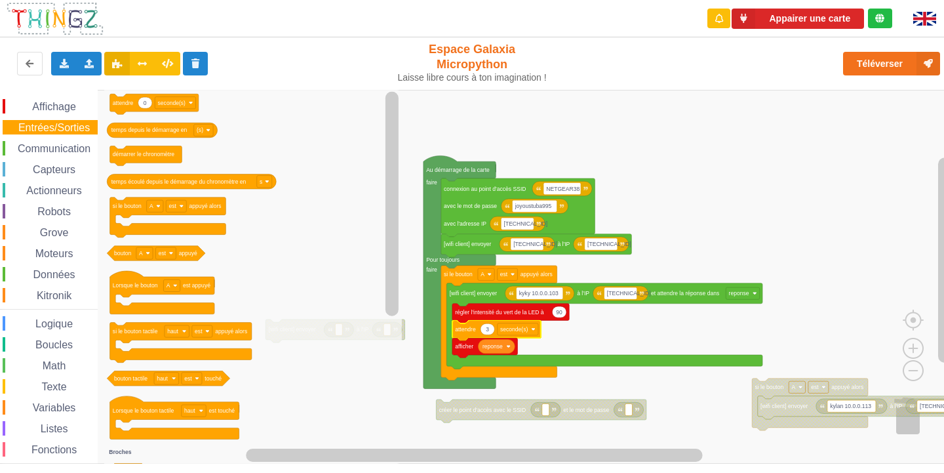
click at [68, 101] on span "Affichage" at bounding box center [53, 106] width 47 height 11
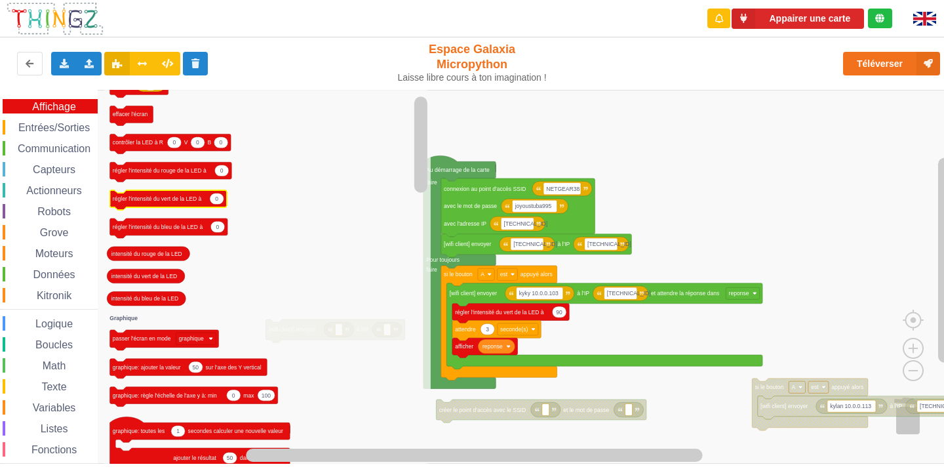
click at [122, 197] on icon "Espace de travail de Blocky" at bounding box center [168, 200] width 117 height 20
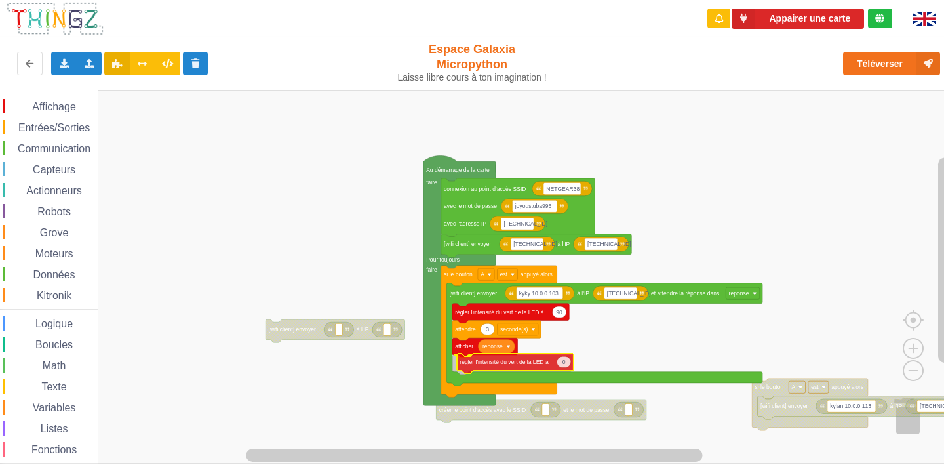
click at [484, 364] on div "Affichage Entrées/Sorties Communication Capteurs Actionneurs Robots Grove Moteu…" at bounding box center [476, 277] width 953 height 374
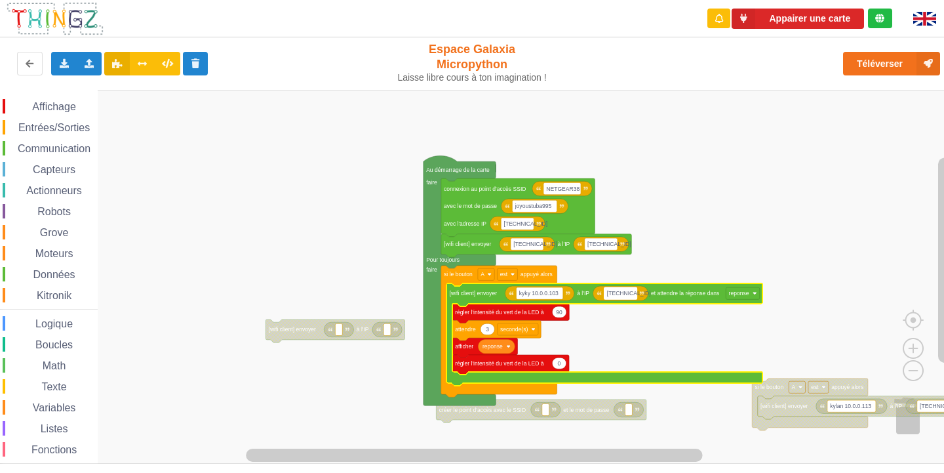
click at [626, 294] on text "[TECHNICAL_ID]" at bounding box center [629, 293] width 44 height 7
click at [626, 294] on input "[TECHNICAL_ID]" at bounding box center [620, 293] width 33 height 12
type input "[TECHNICAL_ID]"
click at [802, 359] on div "Affichage Entrées/Sorties Communication Capteurs Actionneurs Robots Grove Moteu…" at bounding box center [476, 277] width 953 height 374
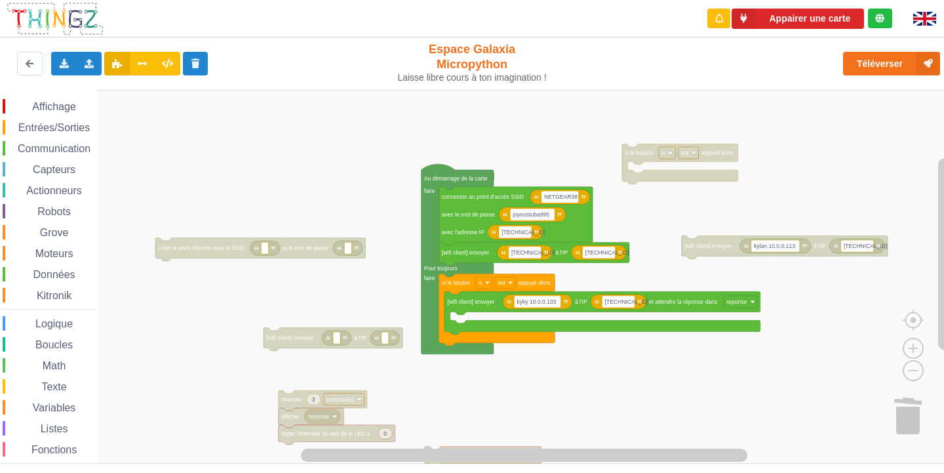
click at [616, 290] on div "Affichage Entrées/Sorties Communication Capteurs Actionneurs Robots Grove Moteu…" at bounding box center [476, 277] width 953 height 374
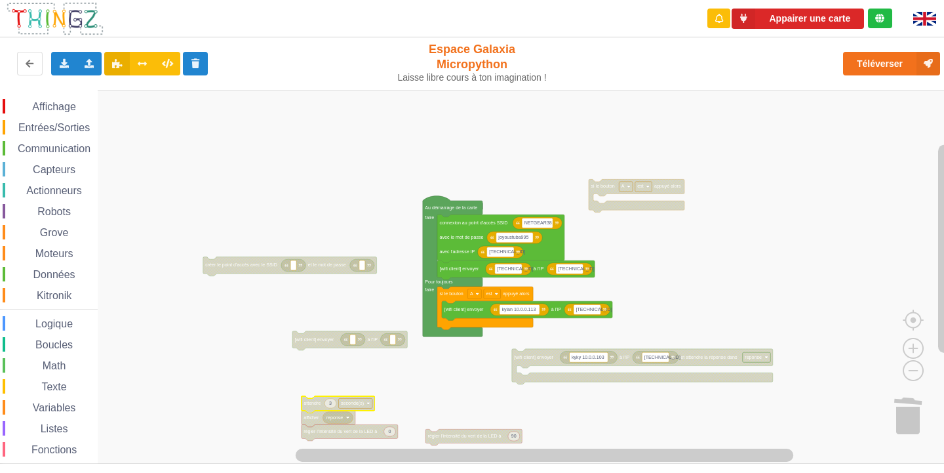
click at [52, 106] on span "Affichage" at bounding box center [53, 106] width 47 height 11
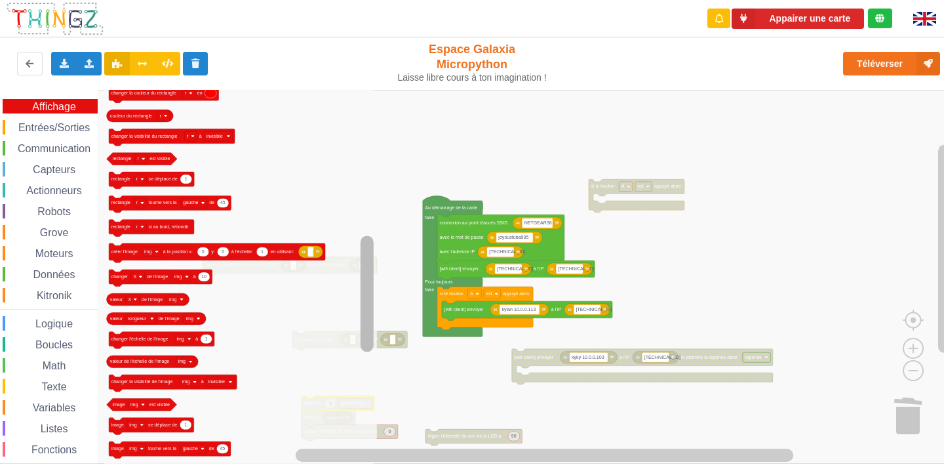
click at [362, 153] on rect "Espace de travail de Blocky" at bounding box center [366, 277] width 16 height 370
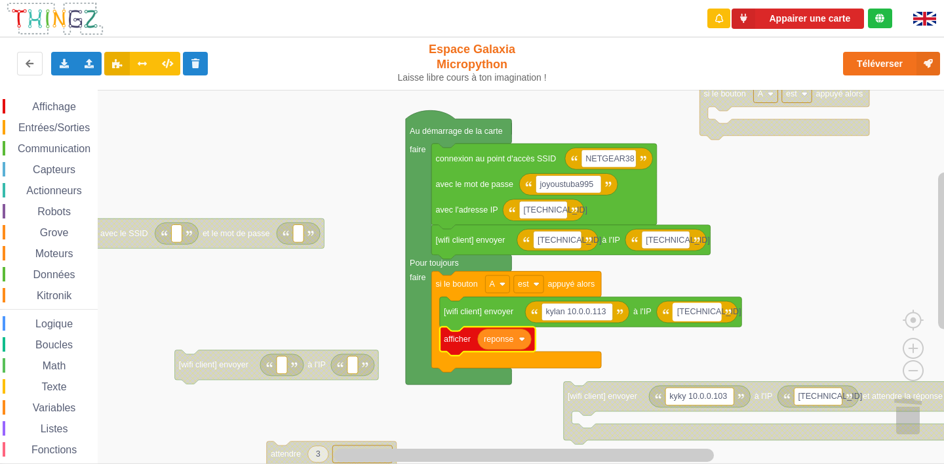
click at [710, 311] on text "[TECHNICAL_ID]" at bounding box center [709, 311] width 64 height 9
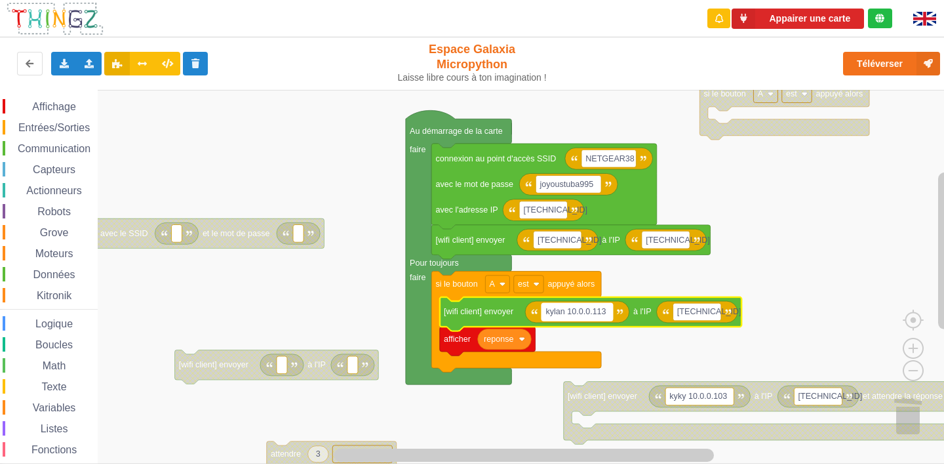
click at [607, 315] on rect "Espace de travail de Blocky" at bounding box center [576, 312] width 71 height 18
click at [607, 315] on input "kylan [TECHNICAL_ID]" at bounding box center [576, 312] width 71 height 18
type input "kylan [TECHNICAL_ID]"
click at [710, 317] on text "[TECHNICAL_ID]" at bounding box center [709, 311] width 64 height 9
click at [710, 317] on input "[TECHNICAL_ID]" at bounding box center [697, 312] width 48 height 18
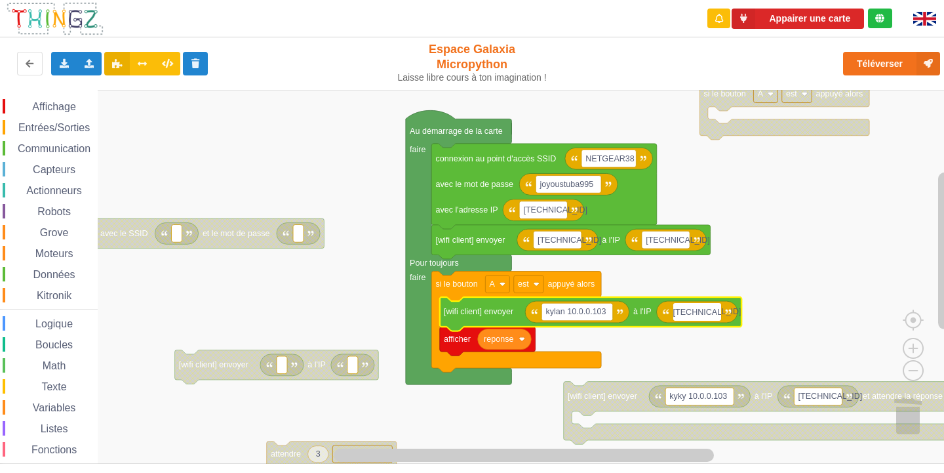
click at [718, 311] on input "[TECHNICAL_ID]" at bounding box center [697, 312] width 48 height 18
type input "[TECHNICAL_ID]"
click at [609, 318] on rect "Espace de travail de Blocky" at bounding box center [576, 312] width 71 height 18
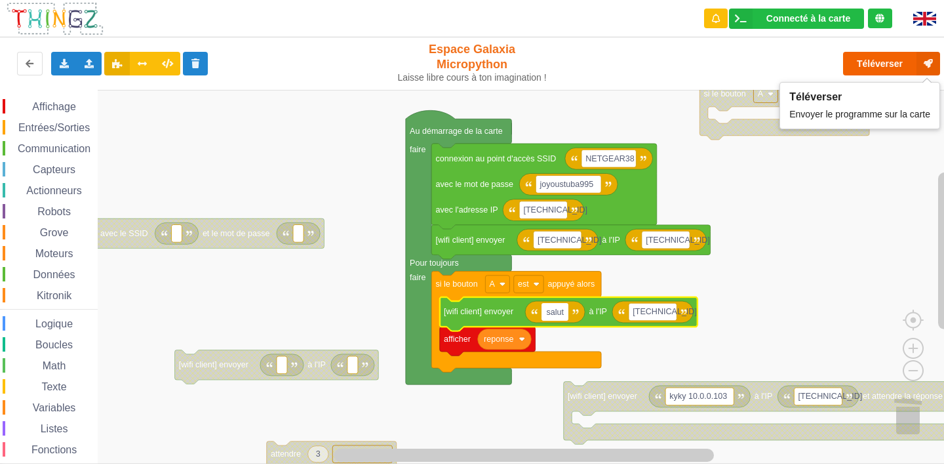
type input "salut"
click at [889, 62] on button "Téléverser" at bounding box center [891, 64] width 97 height 24
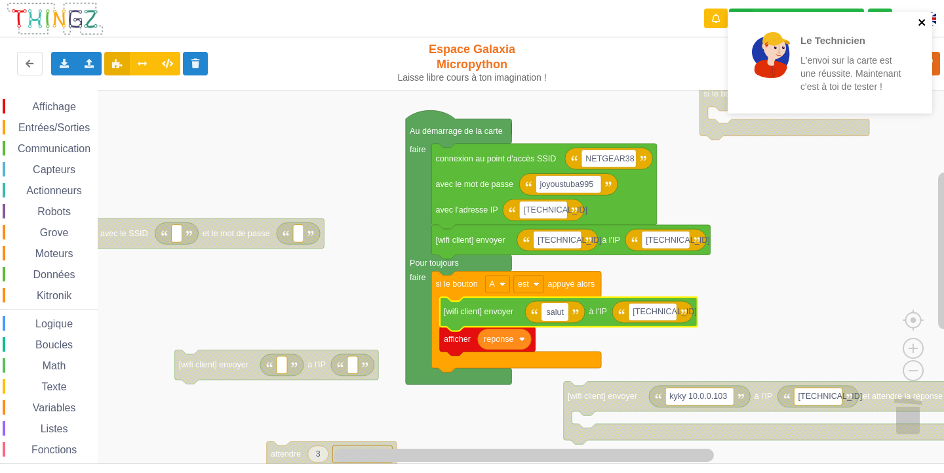
click at [920, 26] on icon "close" at bounding box center [921, 22] width 9 height 10
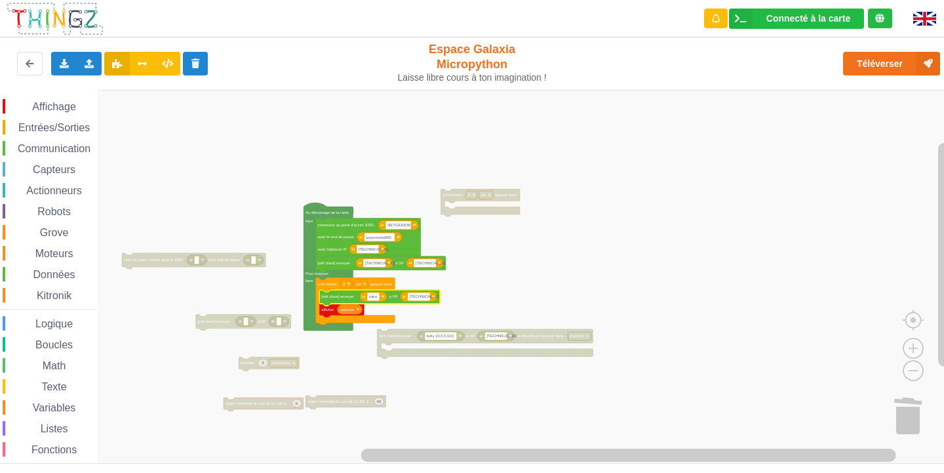
click at [47, 125] on span "Entrées/Sorties" at bounding box center [53, 127] width 75 height 11
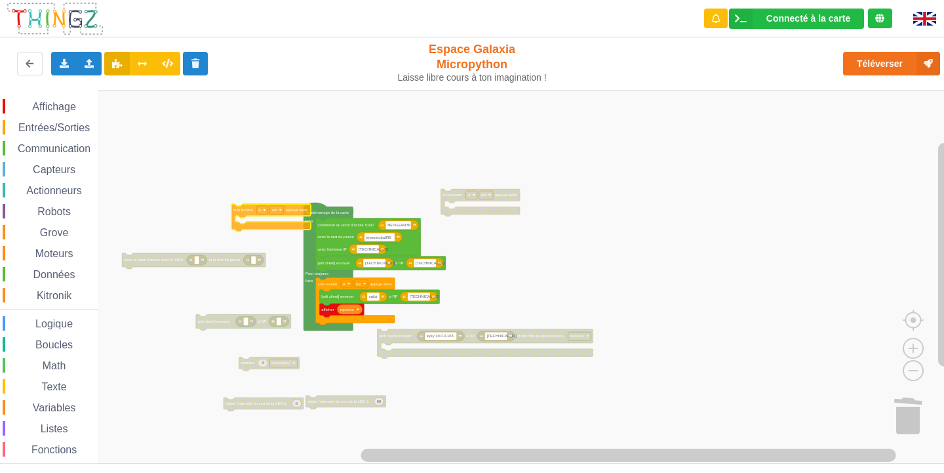
click at [269, 216] on div "Affichage Entrées/Sorties Communication Capteurs Actionneurs Robots Grove Moteu…" at bounding box center [476, 277] width 953 height 374
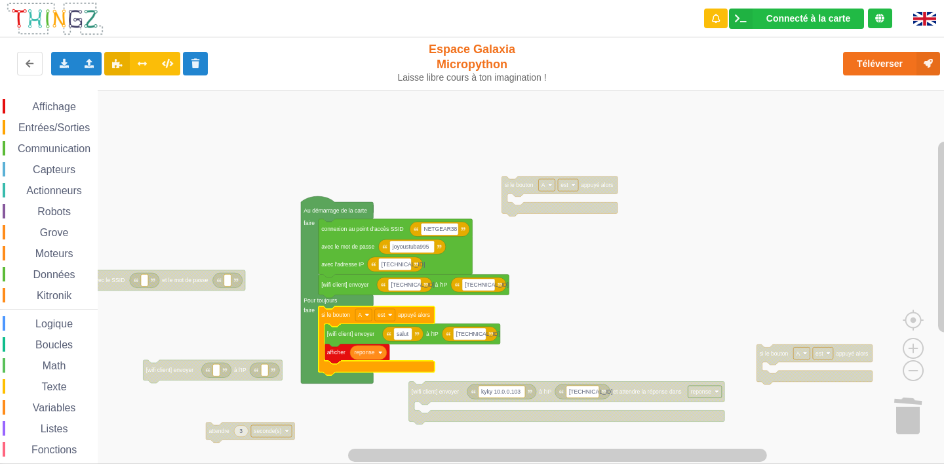
click at [722, 244] on rect "Espace de travail de Blocky" at bounding box center [476, 277] width 953 height 374
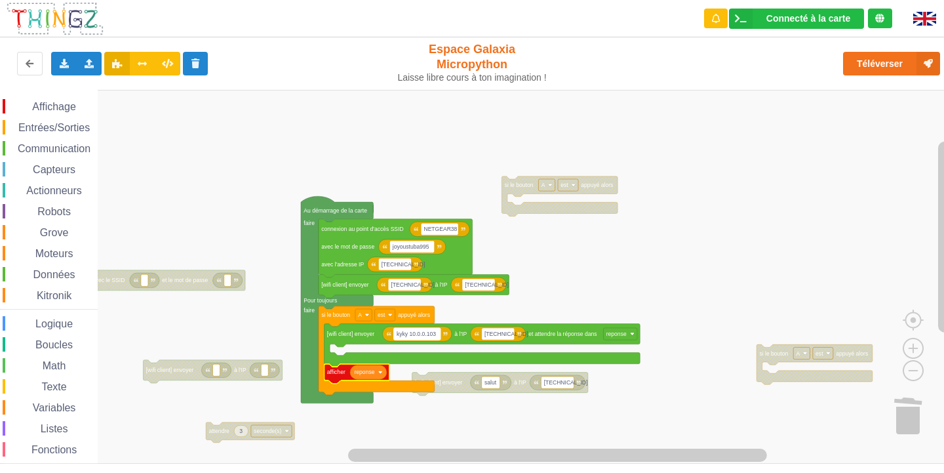
click at [434, 334] on rect "Espace de travail de Blocky" at bounding box center [417, 334] width 47 height 12
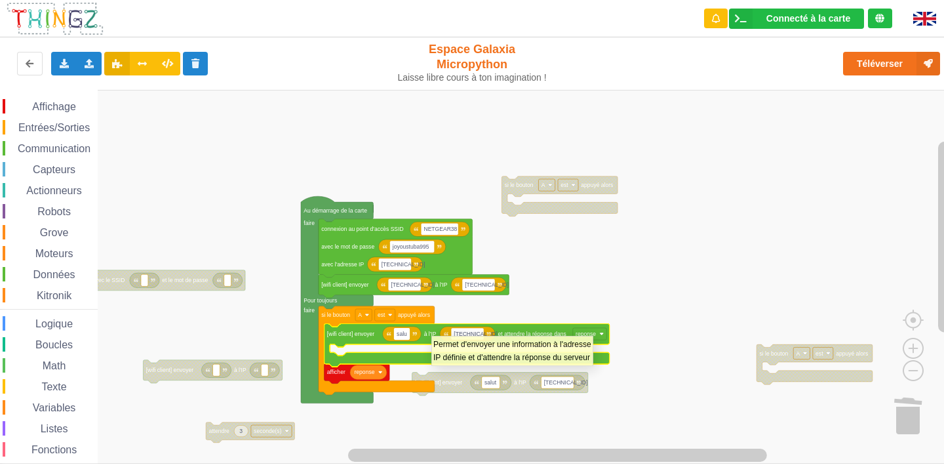
type input "salut"
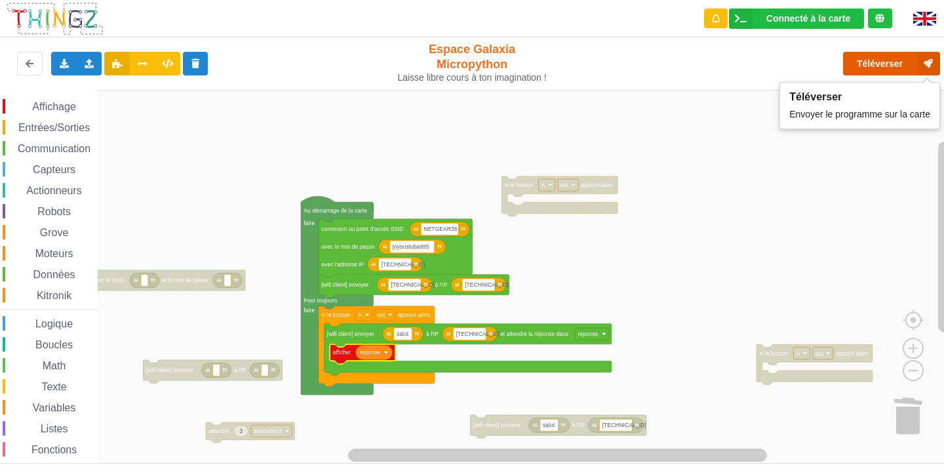
click at [878, 71] on button "Téléverser" at bounding box center [891, 64] width 97 height 24
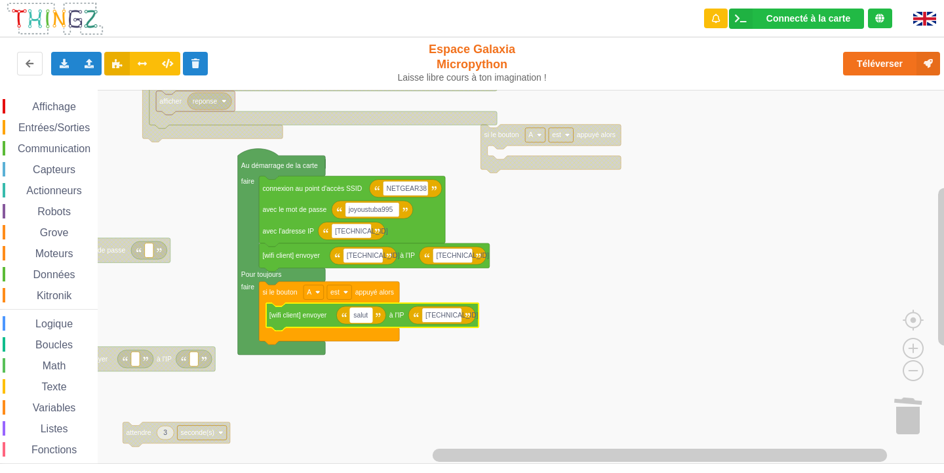
click at [368, 316] on text "salut" at bounding box center [360, 314] width 14 height 7
type input "kyky"
click at [453, 309] on rect "Espace de travail de Blocky" at bounding box center [441, 314] width 40 height 14
click at [457, 318] on input "[TECHNICAL_ID]" at bounding box center [441, 314] width 40 height 14
type input "[TECHNICAL_ID]"
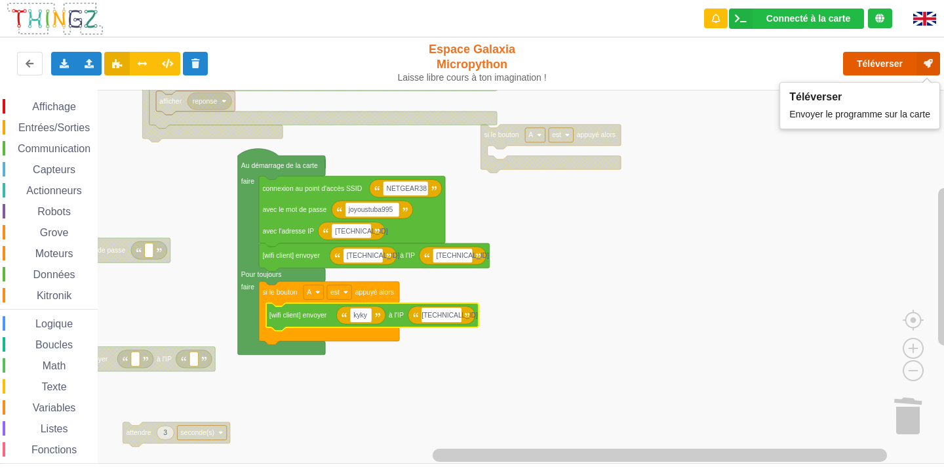
click at [887, 56] on button "Téléverser" at bounding box center [891, 64] width 97 height 24
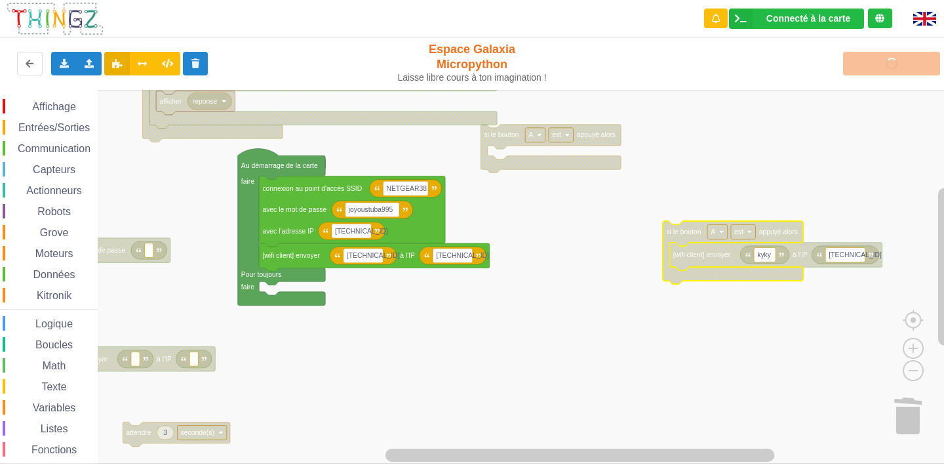
click at [37, 124] on span "Entrées/Sorties" at bounding box center [53, 127] width 75 height 11
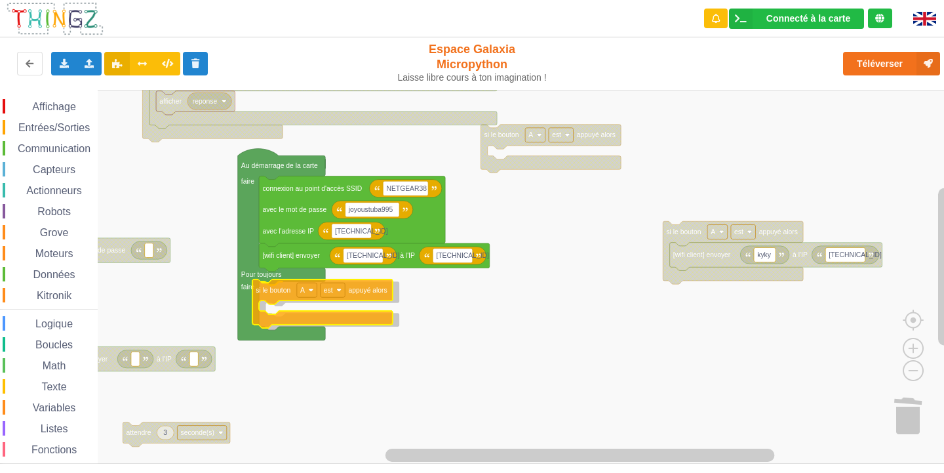
click at [267, 289] on div "Affichage Entrées/Sorties Communication Capteurs Actionneurs Robots Grove Moteu…" at bounding box center [476, 277] width 953 height 374
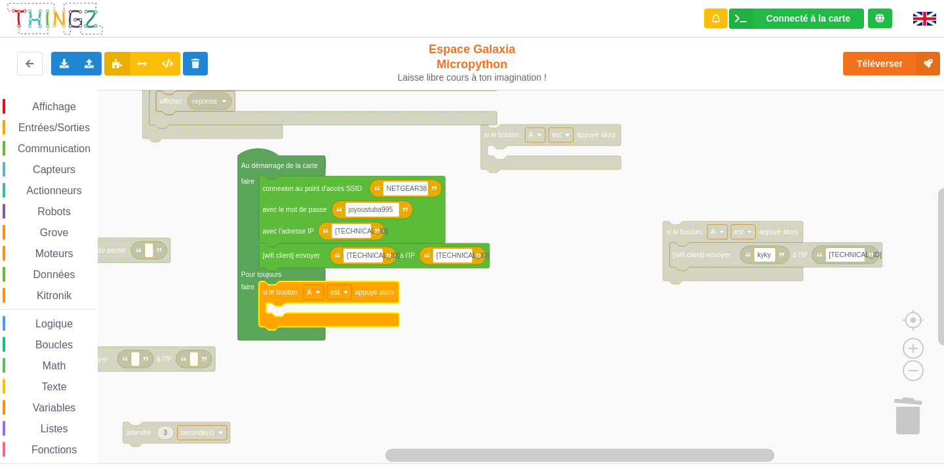
click at [29, 110] on span "Espace de travail de Blocky" at bounding box center [25, 107] width 10 height 10
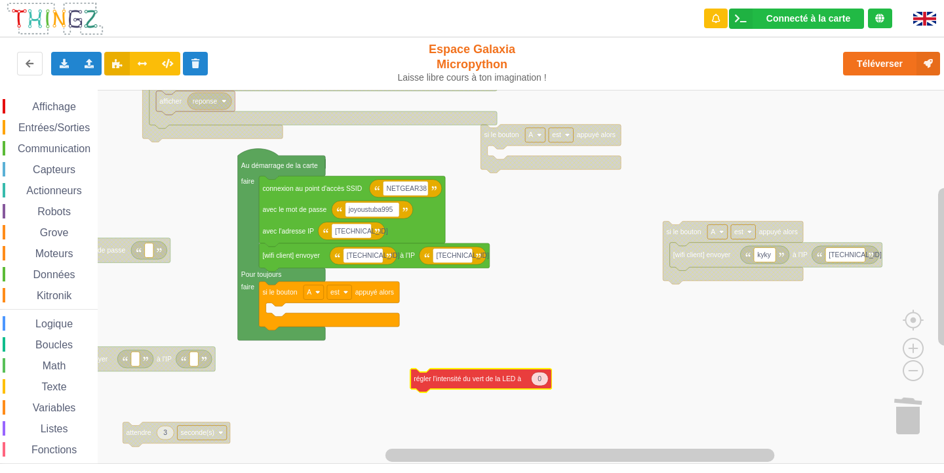
click at [444, 378] on div "Affichage Entrées/Sorties Communication Capteurs Actionneurs Robots Grove Moteu…" at bounding box center [476, 277] width 953 height 374
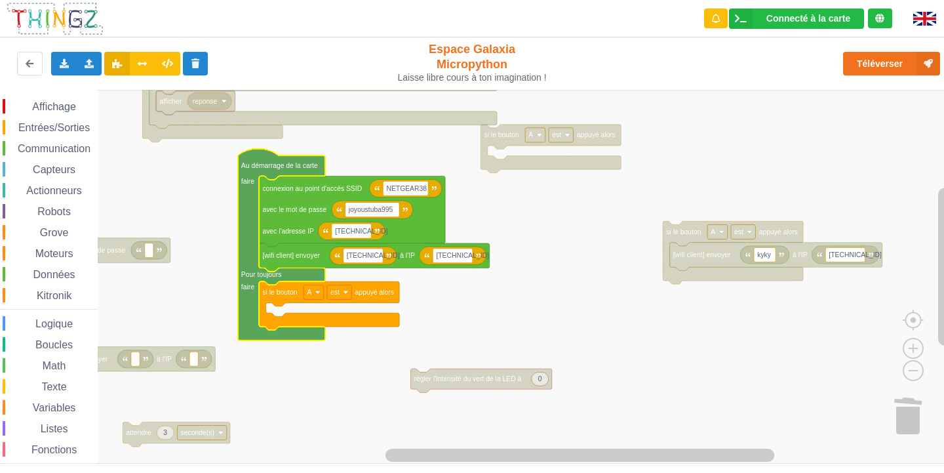
click at [60, 128] on span "Entrées/Sorties" at bounding box center [53, 127] width 75 height 11
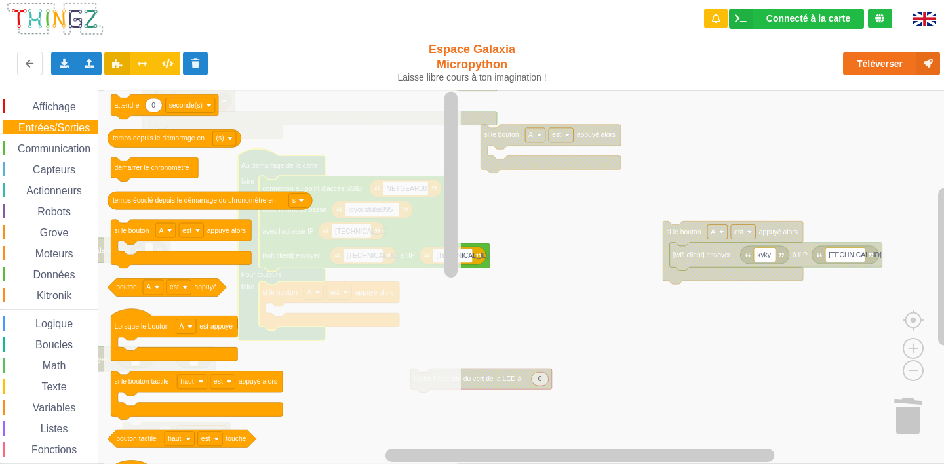
click at [66, 110] on span "Affichage" at bounding box center [53, 106] width 47 height 11
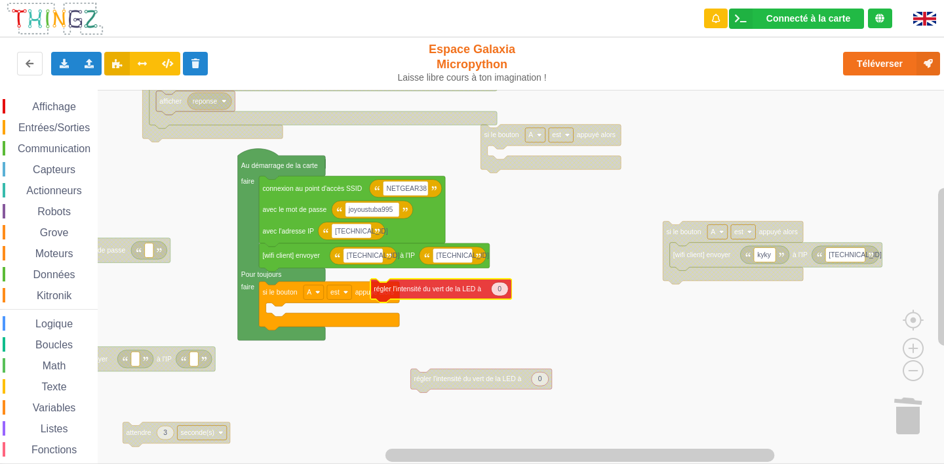
click at [409, 287] on div "Affichage Entrées/Sorties Communication Capteurs Actionneurs Robots Grove Moteu…" at bounding box center [476, 277] width 953 height 374
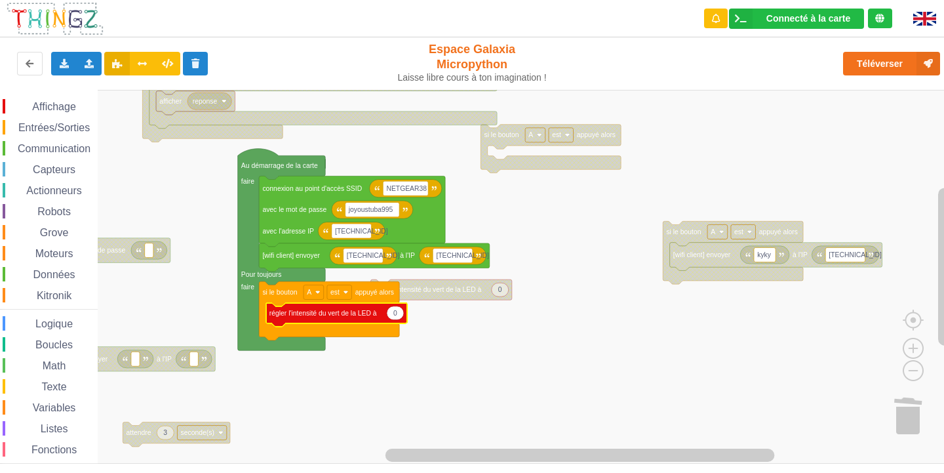
click at [394, 317] on text "0" at bounding box center [395, 312] width 4 height 7
type input "90"
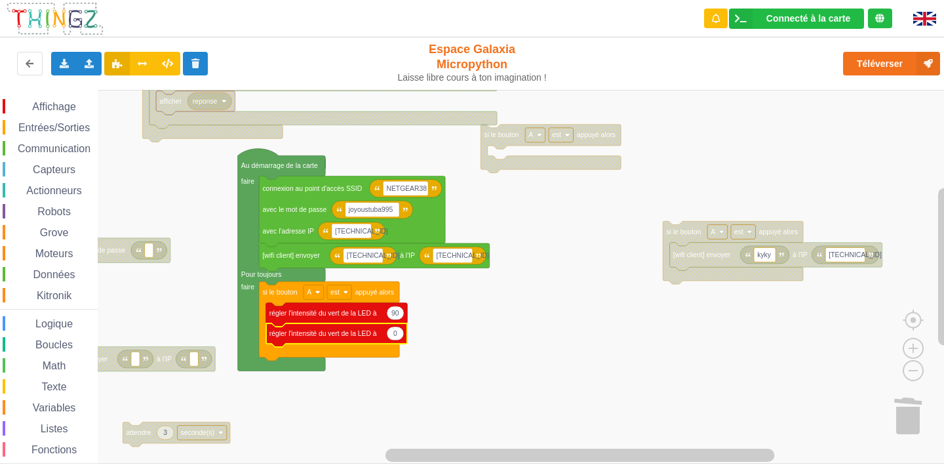
click at [68, 107] on span "Affichage" at bounding box center [53, 106] width 47 height 11
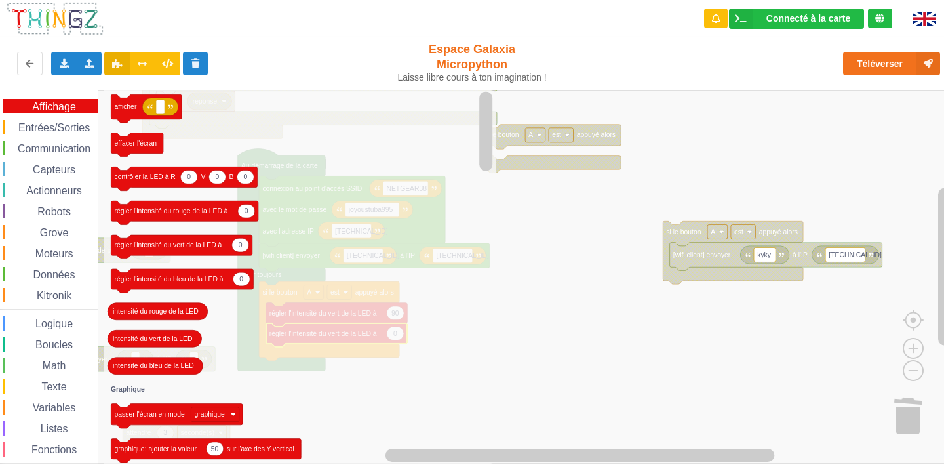
click at [69, 118] on div "Affichage Entrées/Sorties Communication Capteurs Actionneurs Robots Grove Moteu…" at bounding box center [49, 295] width 98 height 393
click at [54, 125] on span "Entrées/Sorties" at bounding box center [53, 127] width 75 height 11
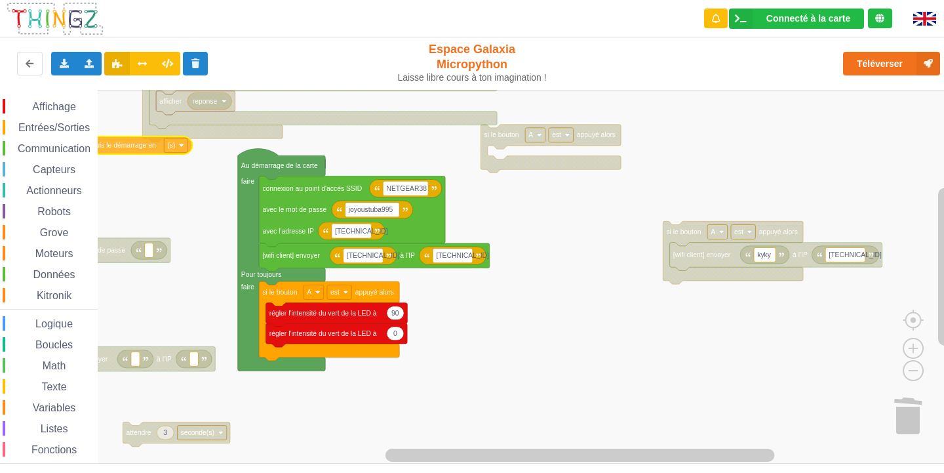
click at [109, 141] on div "Affichage Entrées/Sorties Communication Capteurs Actionneurs Robots Grove Moteu…" at bounding box center [476, 277] width 953 height 374
click at [39, 126] on span "Entrées/Sorties" at bounding box center [53, 127] width 75 height 11
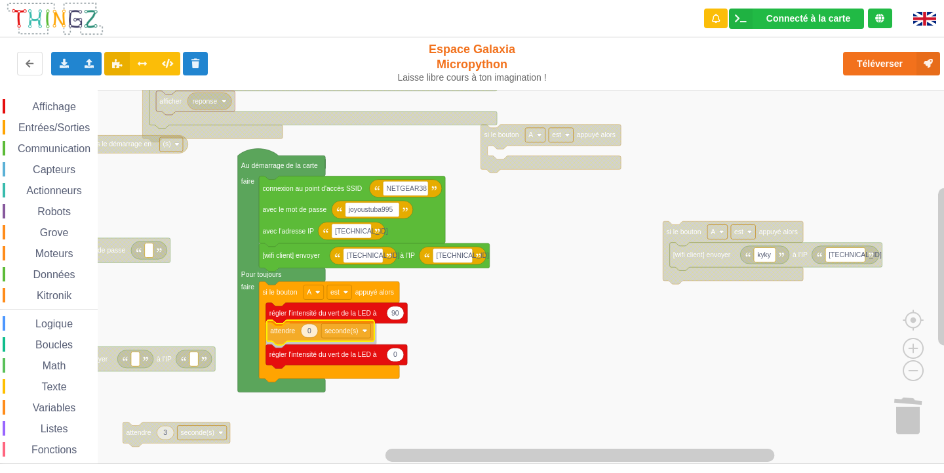
click at [306, 334] on div "Affichage Entrées/Sorties Communication Capteurs Actionneurs Robots Grove Moteu…" at bounding box center [476, 277] width 953 height 374
click at [307, 334] on text "0" at bounding box center [309, 333] width 4 height 7
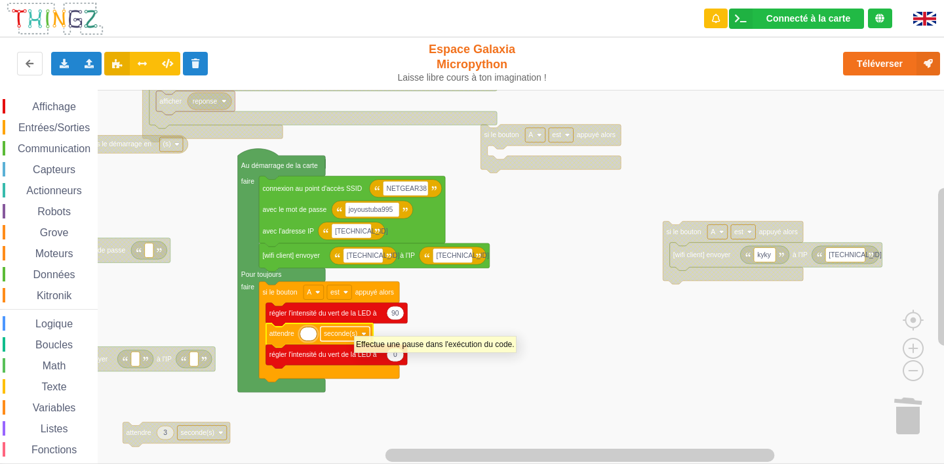
type input "2"
click at [39, 104] on span "Affichage" at bounding box center [53, 106] width 47 height 11
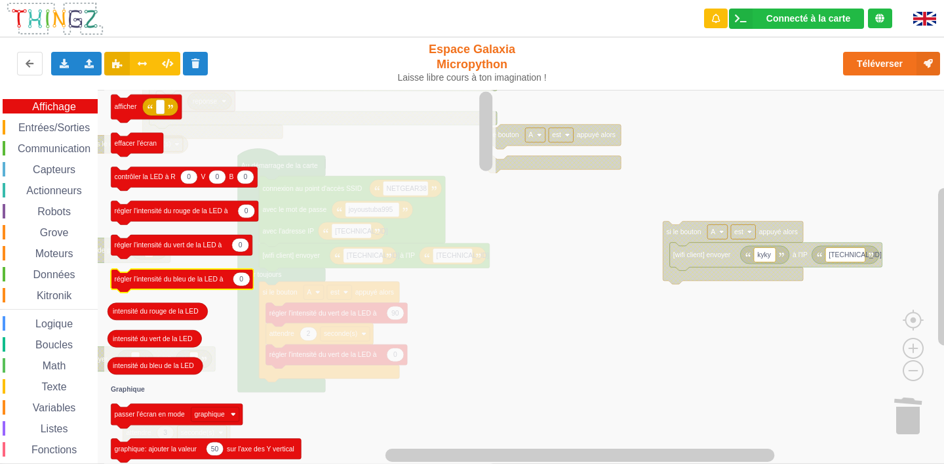
click at [147, 267] on icon "afficher effacer l'écran 0 0 0 contrôler la LED à R V B 0 régler l'intensité du…" at bounding box center [299, 277] width 391 height 374
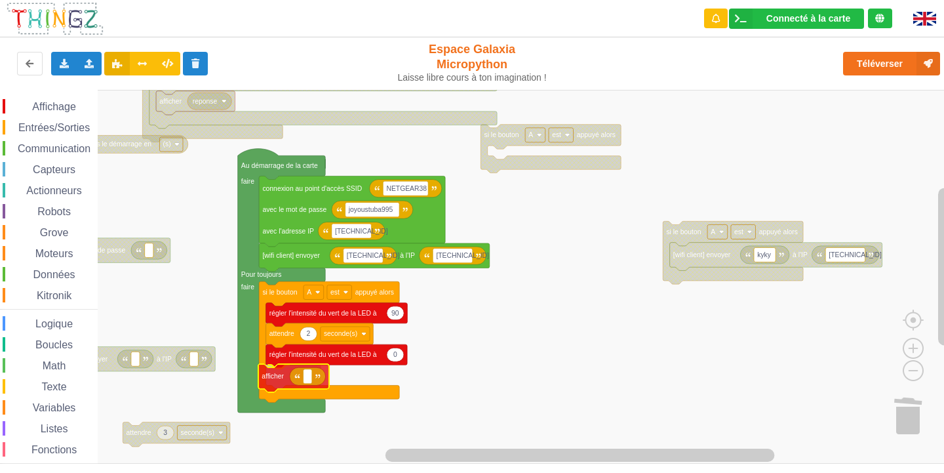
click at [269, 372] on div "Affichage Entrées/Sorties Communication Capteurs Actionneurs Robots Grove Moteu…" at bounding box center [476, 277] width 953 height 374
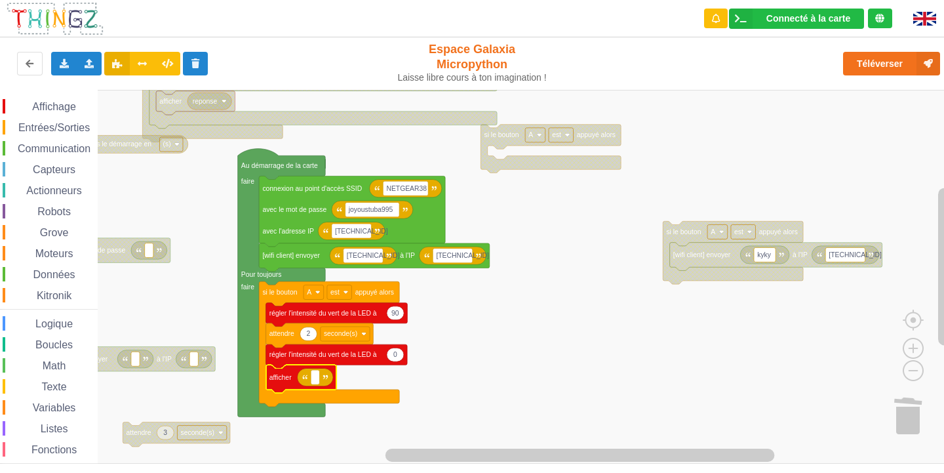
click at [62, 399] on div "Affichage Entrées/Sorties Communication Capteurs Actionneurs Robots Grove Moteu…" at bounding box center [49, 295] width 98 height 393
click at [59, 409] on span "Variables" at bounding box center [54, 407] width 47 height 11
click at [324, 379] on div "Affichage Entrées/Sorties Communication Capteurs Actionneurs Robots Grove Moteu…" at bounding box center [476, 277] width 953 height 374
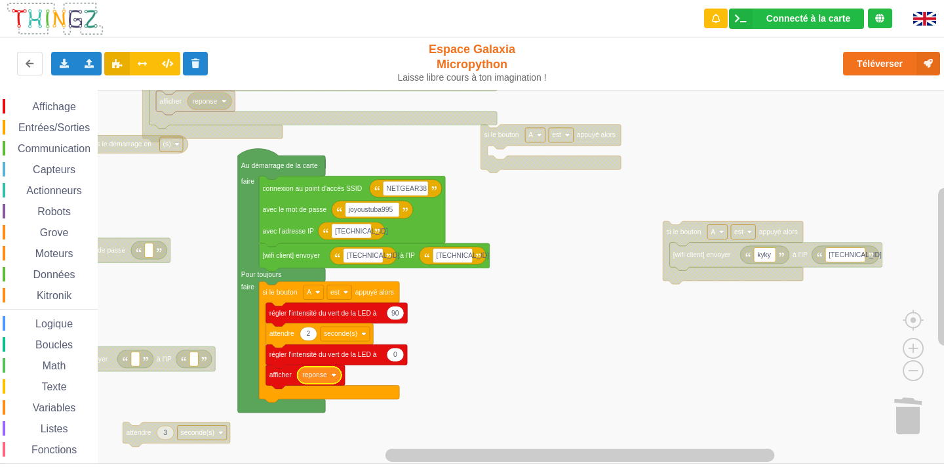
click at [332, 376] on image "Espace de travail de Blocky" at bounding box center [333, 374] width 5 height 5
click at [476, 393] on rect "Espace de travail de Blocky" at bounding box center [476, 277] width 953 height 374
click at [69, 108] on span "Affichage" at bounding box center [53, 106] width 47 height 11
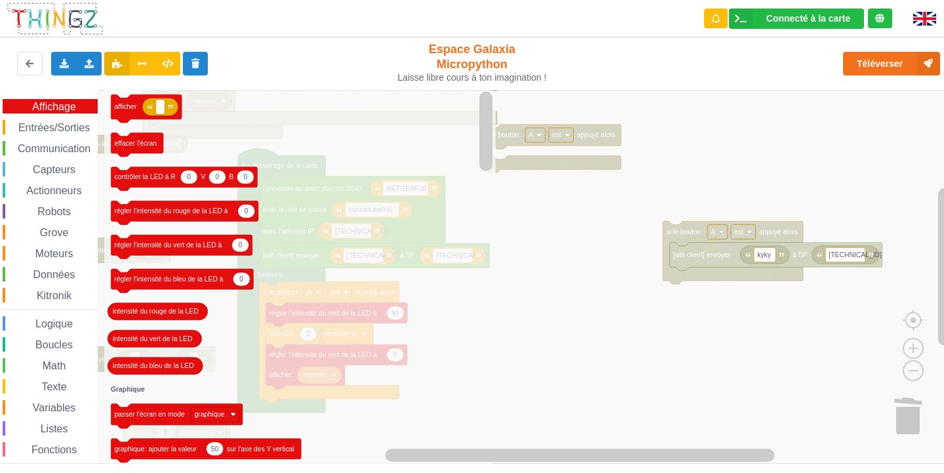
click at [81, 145] on span "Communication" at bounding box center [54, 148] width 77 height 11
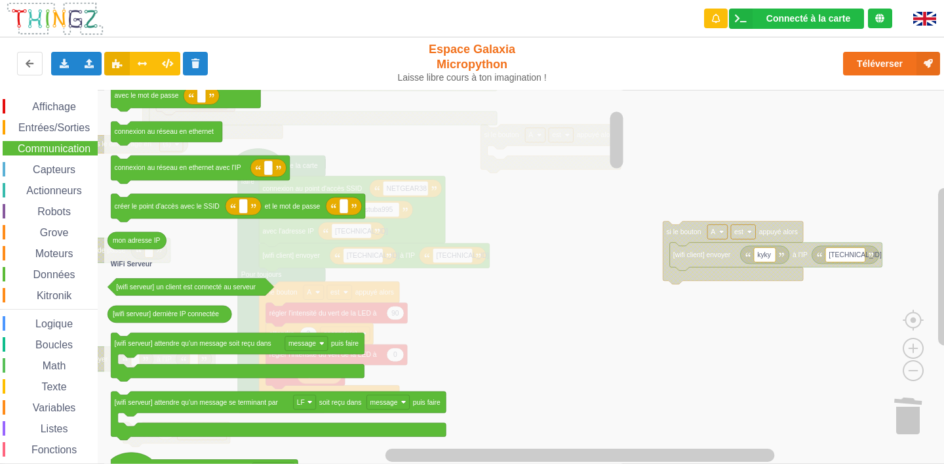
click at [243, 339] on text "[wifi serveur] attendre qu'un message soit reçu dans" at bounding box center [193, 342] width 157 height 7
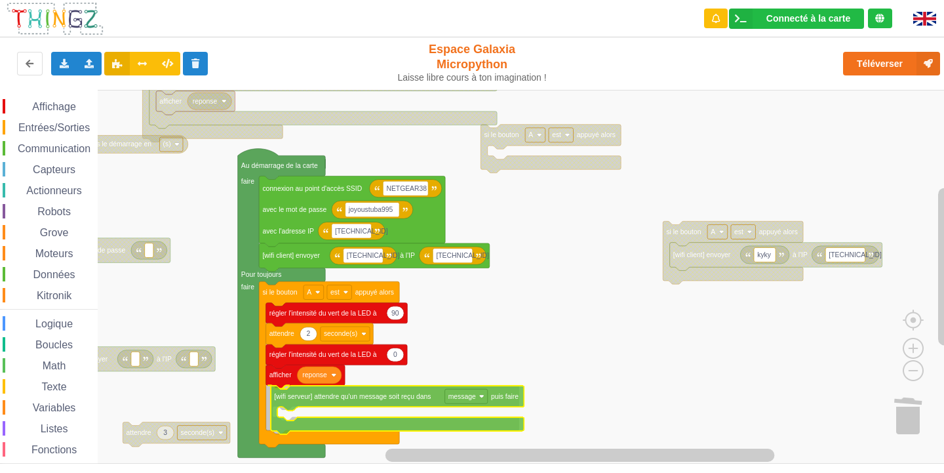
click at [403, 398] on div "Affichage Entrées/Sorties Communication Capteurs Actionneurs Robots Grove Moteu…" at bounding box center [476, 277] width 953 height 374
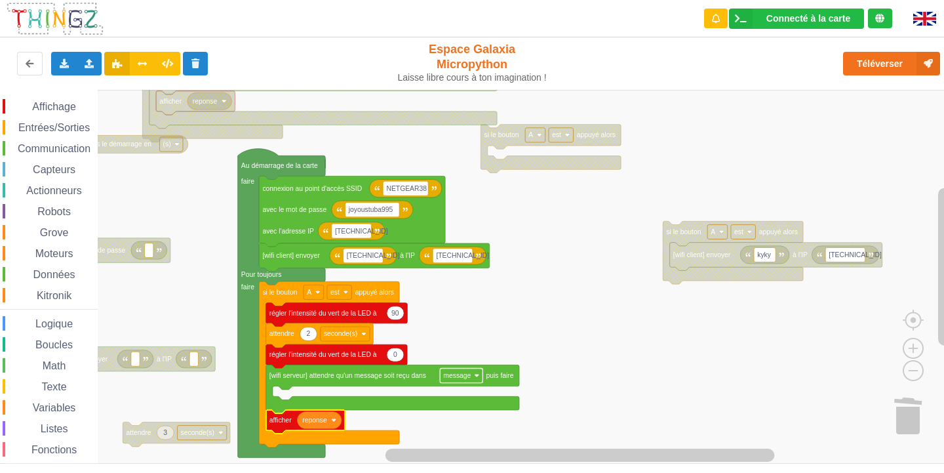
click at [475, 376] on image "Espace de travail de Blocky" at bounding box center [476, 375] width 5 height 5
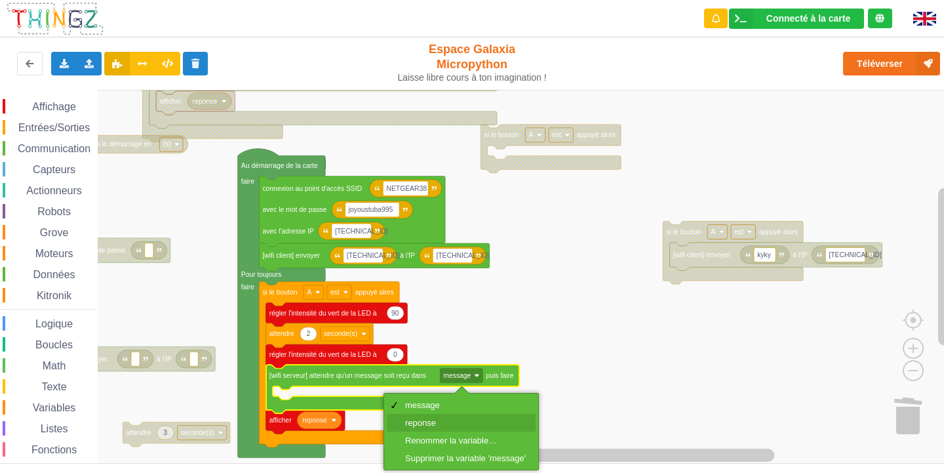
click at [423, 419] on div "reponse" at bounding box center [465, 422] width 121 height 10
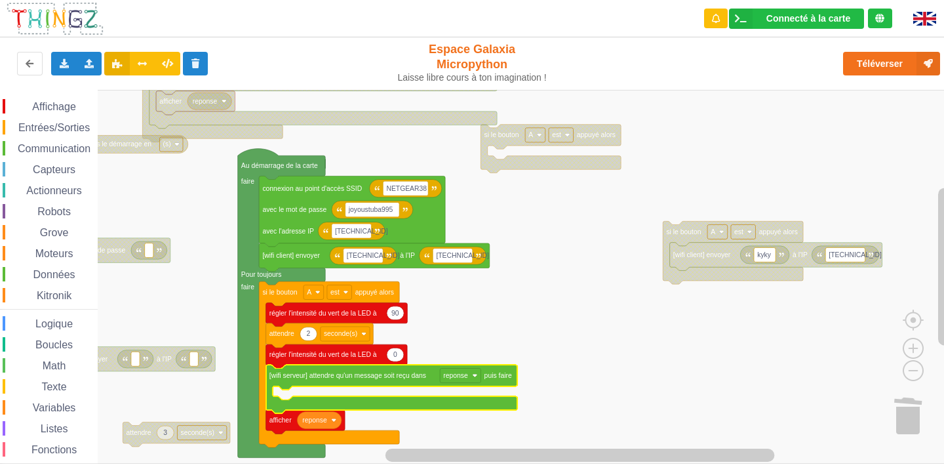
click at [43, 126] on span "Entrées/Sorties" at bounding box center [53, 127] width 75 height 11
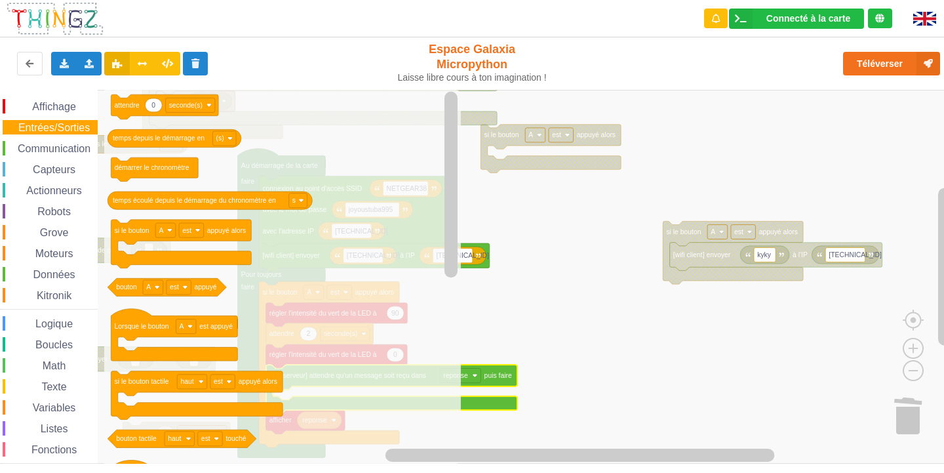
click at [63, 109] on span "Affichage" at bounding box center [53, 106] width 47 height 11
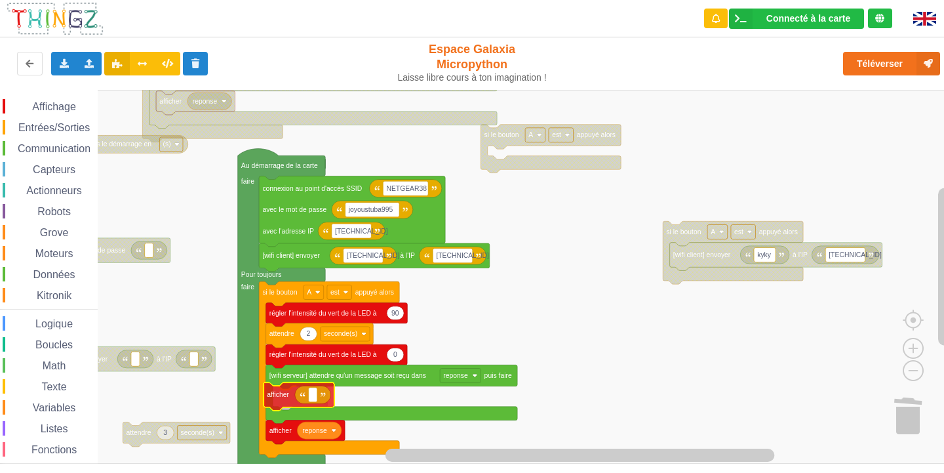
click at [317, 400] on div "Affichage Entrées/Sorties Communication Capteurs Actionneurs Robots Grove Moteu…" at bounding box center [476, 277] width 953 height 374
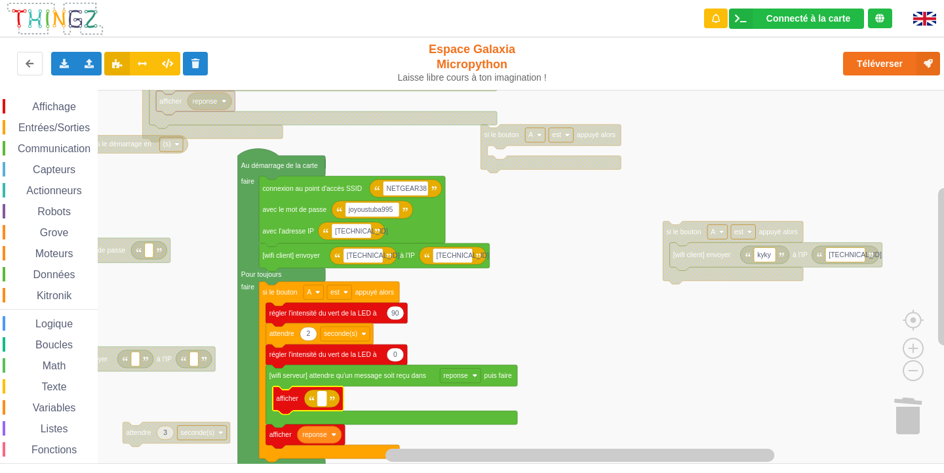
click at [319, 398] on rect "Espace de travail de Blocky" at bounding box center [322, 398] width 9 height 14
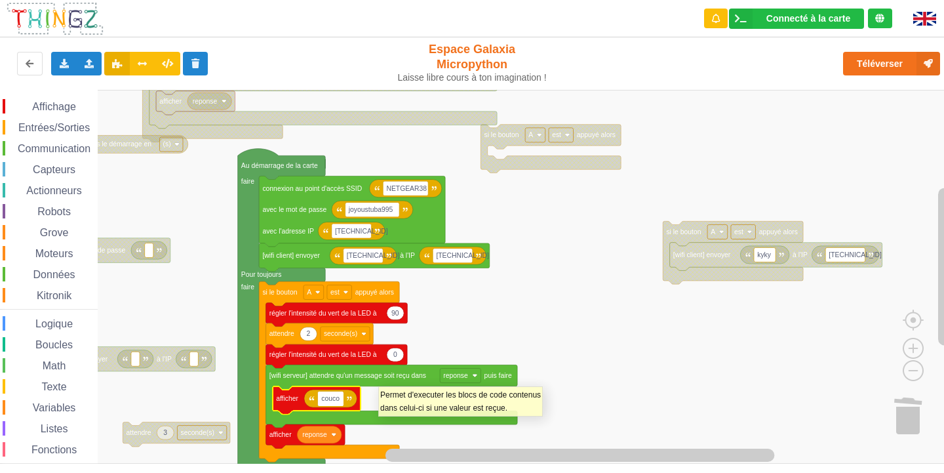
type input "coucou"
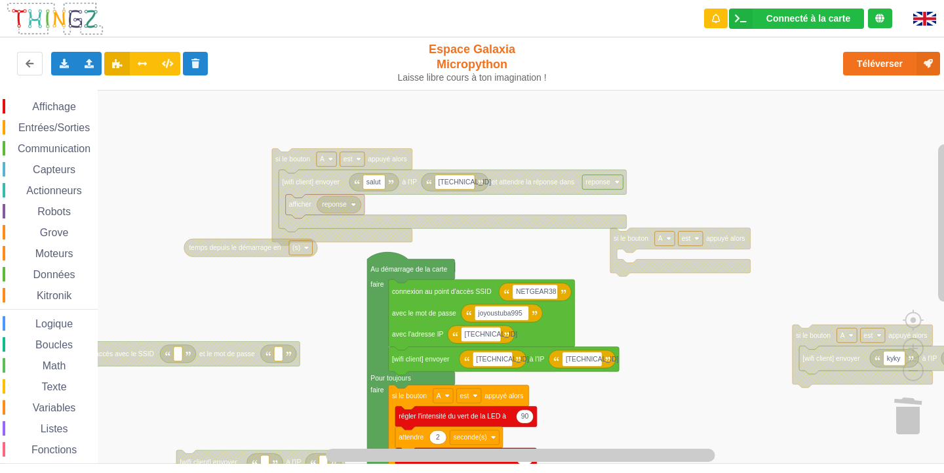
click at [684, 241] on div "Affichage Entrées/Sorties Communication Capteurs Actionneurs Robots Grove Moteu…" at bounding box center [476, 277] width 953 height 374
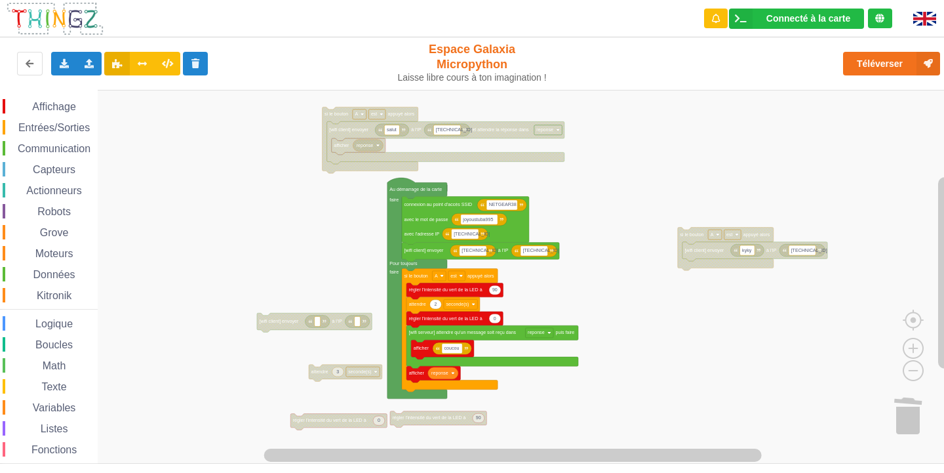
click at [623, 223] on div "Affichage Entrées/Sorties Communication Capteurs Actionneurs Robots Grove Moteu…" at bounding box center [476, 277] width 953 height 374
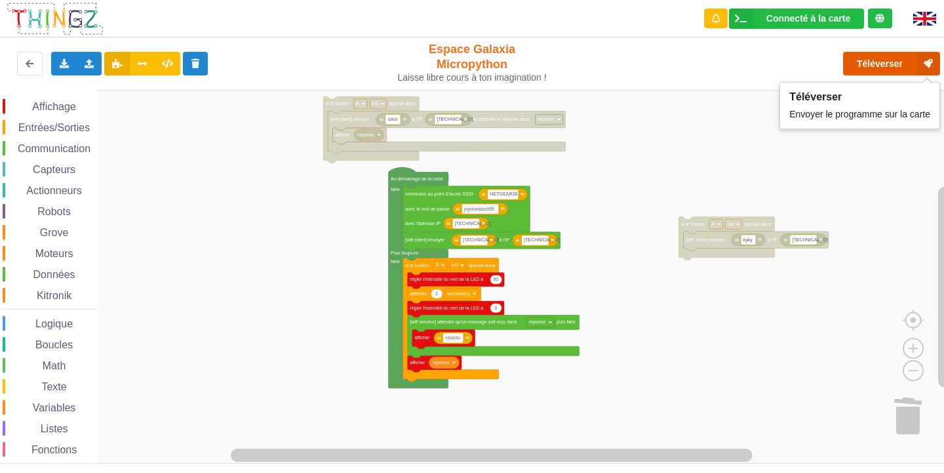
click at [909, 62] on button "Téléverser" at bounding box center [891, 64] width 97 height 24
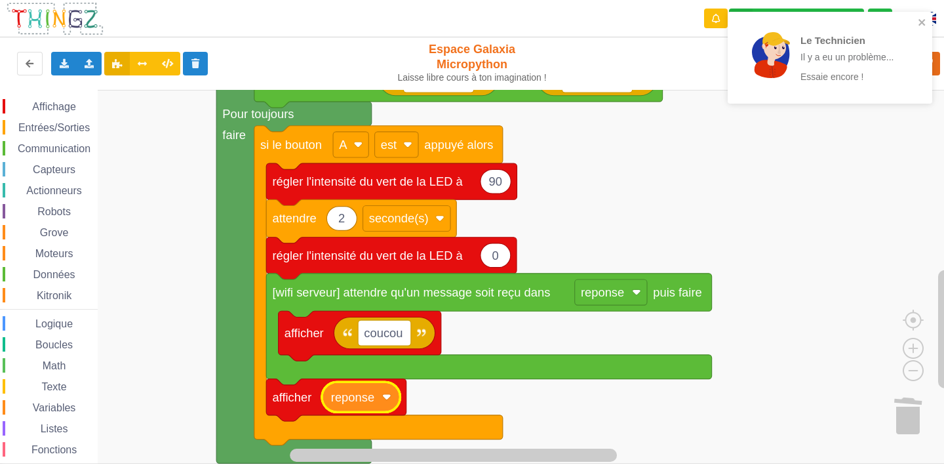
click at [383, 399] on image "Espace de travail de Blocky" at bounding box center [386, 396] width 9 height 9
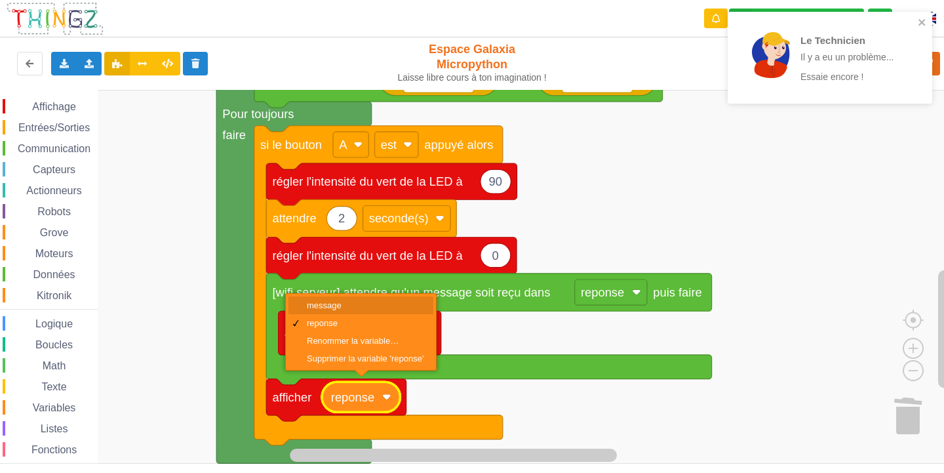
click at [360, 298] on div "message" at bounding box center [360, 305] width 145 height 18
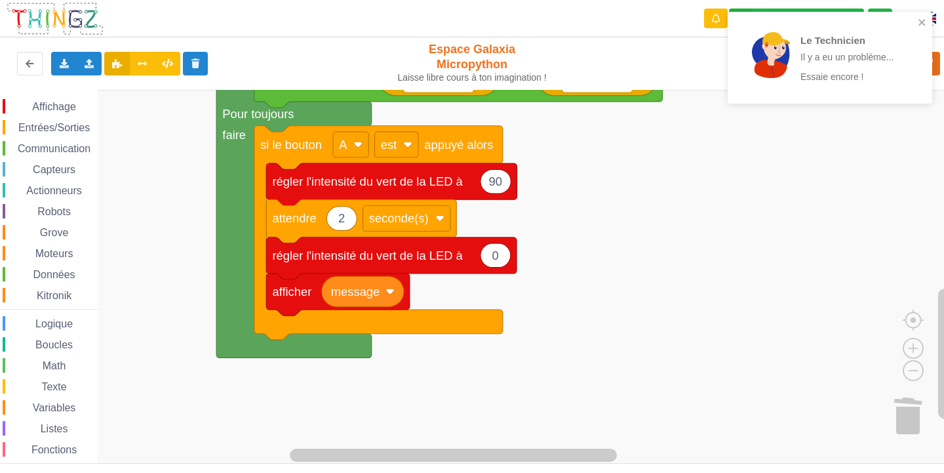
click at [31, 126] on span "Entrées/Sorties" at bounding box center [53, 127] width 75 height 11
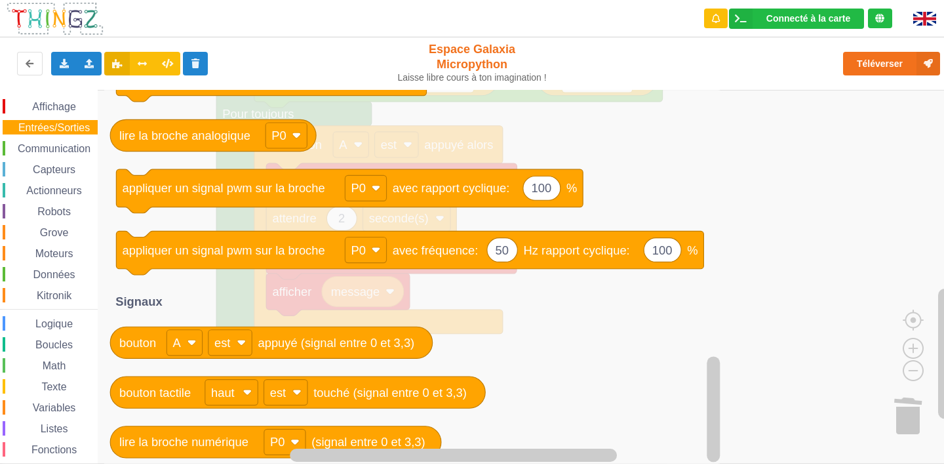
click at [61, 145] on span "Communication" at bounding box center [54, 148] width 77 height 11
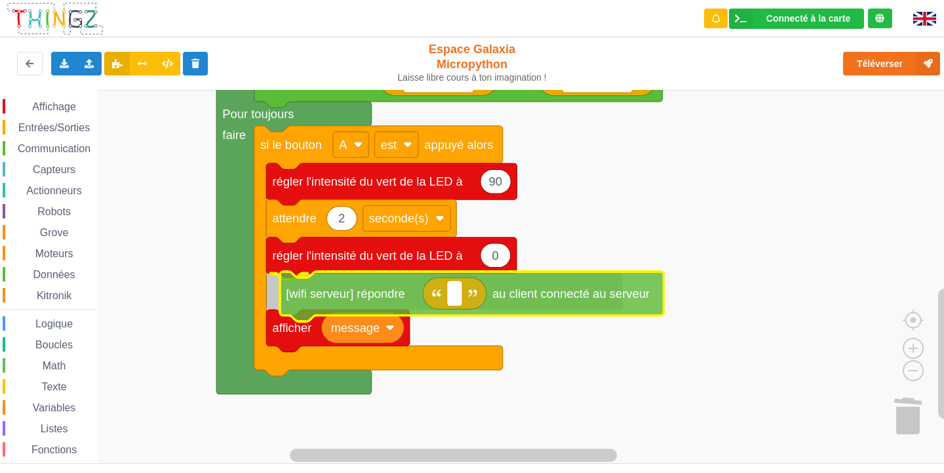
click at [339, 298] on div "Affichage Entrées/Sorties Communication Capteurs Actionneurs Robots Grove Moteu…" at bounding box center [476, 277] width 953 height 374
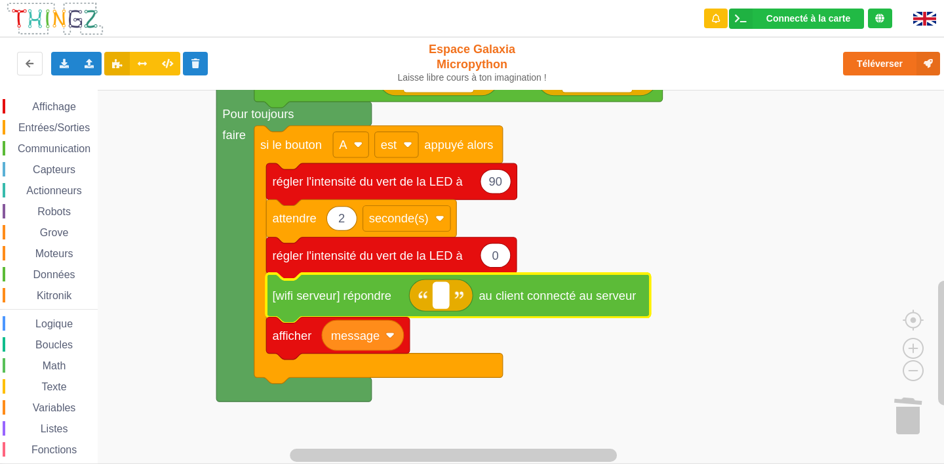
click at [440, 297] on text "Espace de travail de Blocky" at bounding box center [440, 295] width 3 height 14
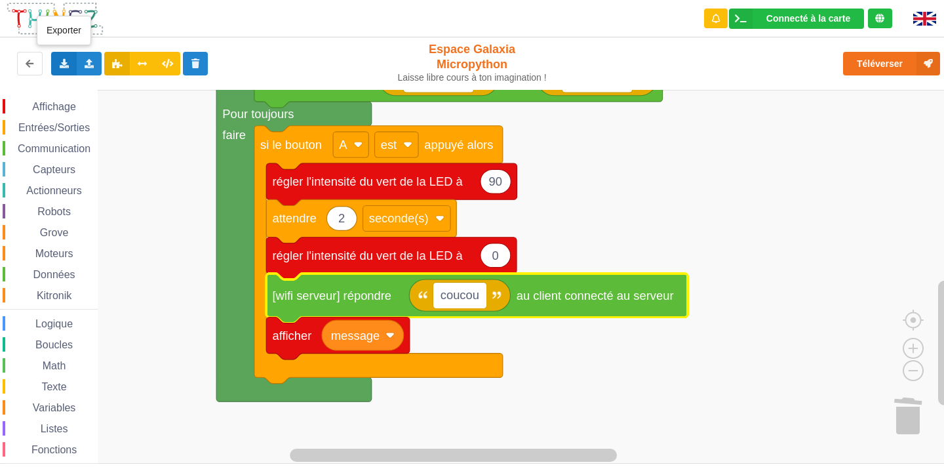
type input "coucou"
click at [70, 64] on div "Exporter l'assemblage de blocs Exporter l'assemblage de blocs au format Python" at bounding box center [64, 64] width 26 height 24
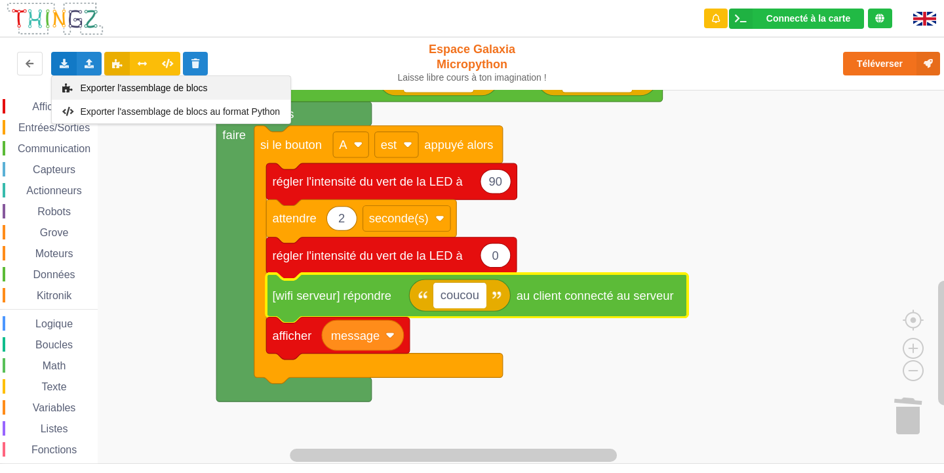
click at [106, 84] on span "Exporter l'assemblage de blocs" at bounding box center [144, 88] width 127 height 10
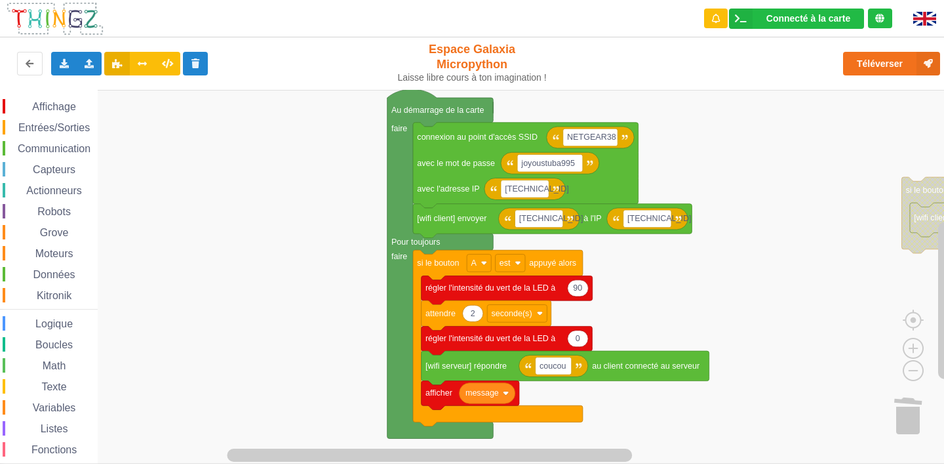
click at [514, 472] on html "Connecté à la carte Réglages Ouvrir le moniteur automatiquement Connexion autom…" at bounding box center [472, 236] width 944 height 473
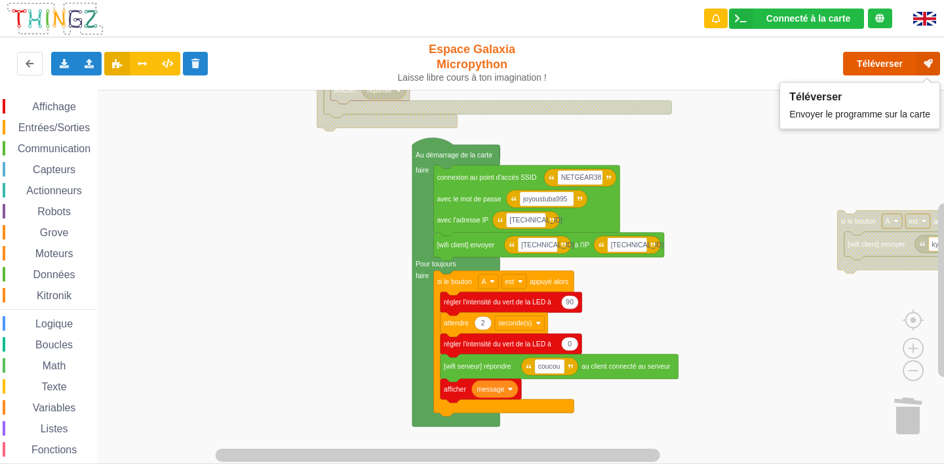
click at [885, 52] on button "Téléverser" at bounding box center [891, 64] width 97 height 24
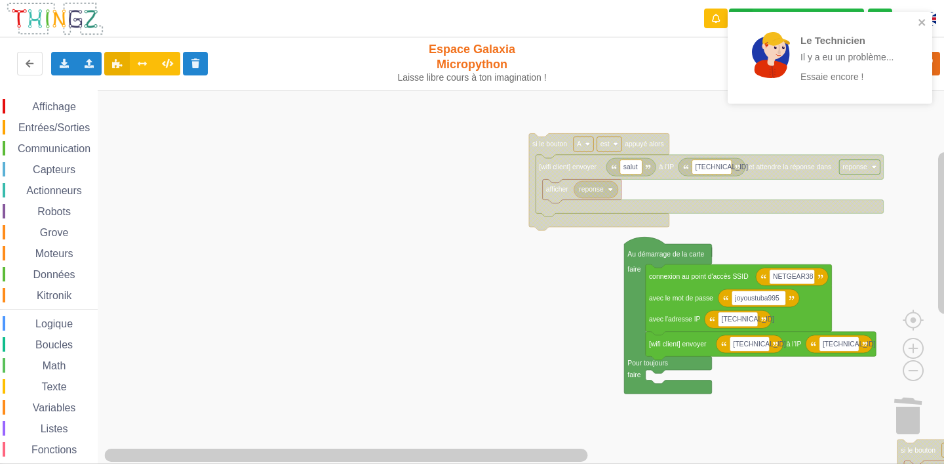
click at [520, 352] on div "Affichage Entrées/Sorties Communication Capteurs Actionneurs Robots Grove Moteu…" at bounding box center [476, 277] width 953 height 374
